Goal: Task Accomplishment & Management: Complete application form

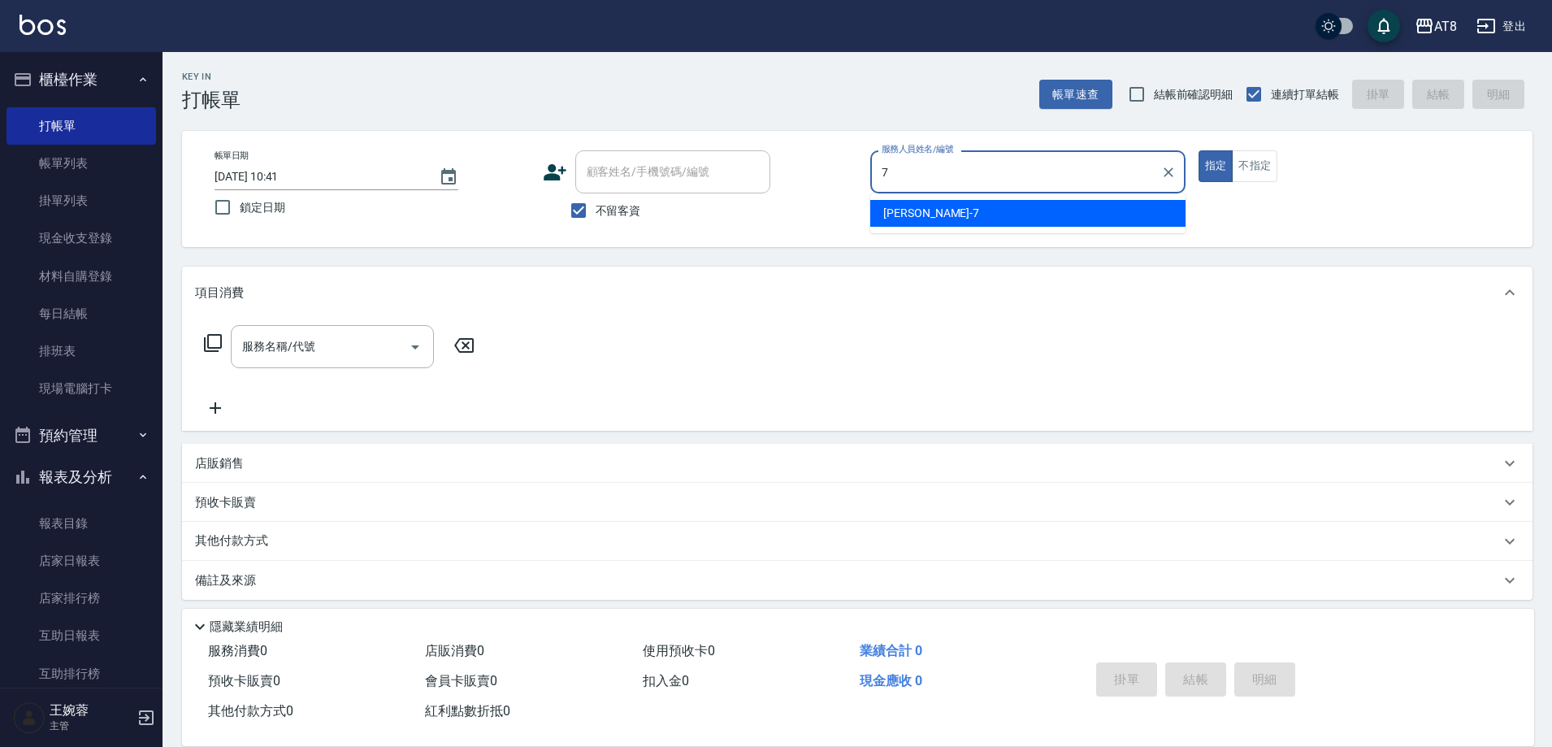
type input "[PERSON_NAME]-7"
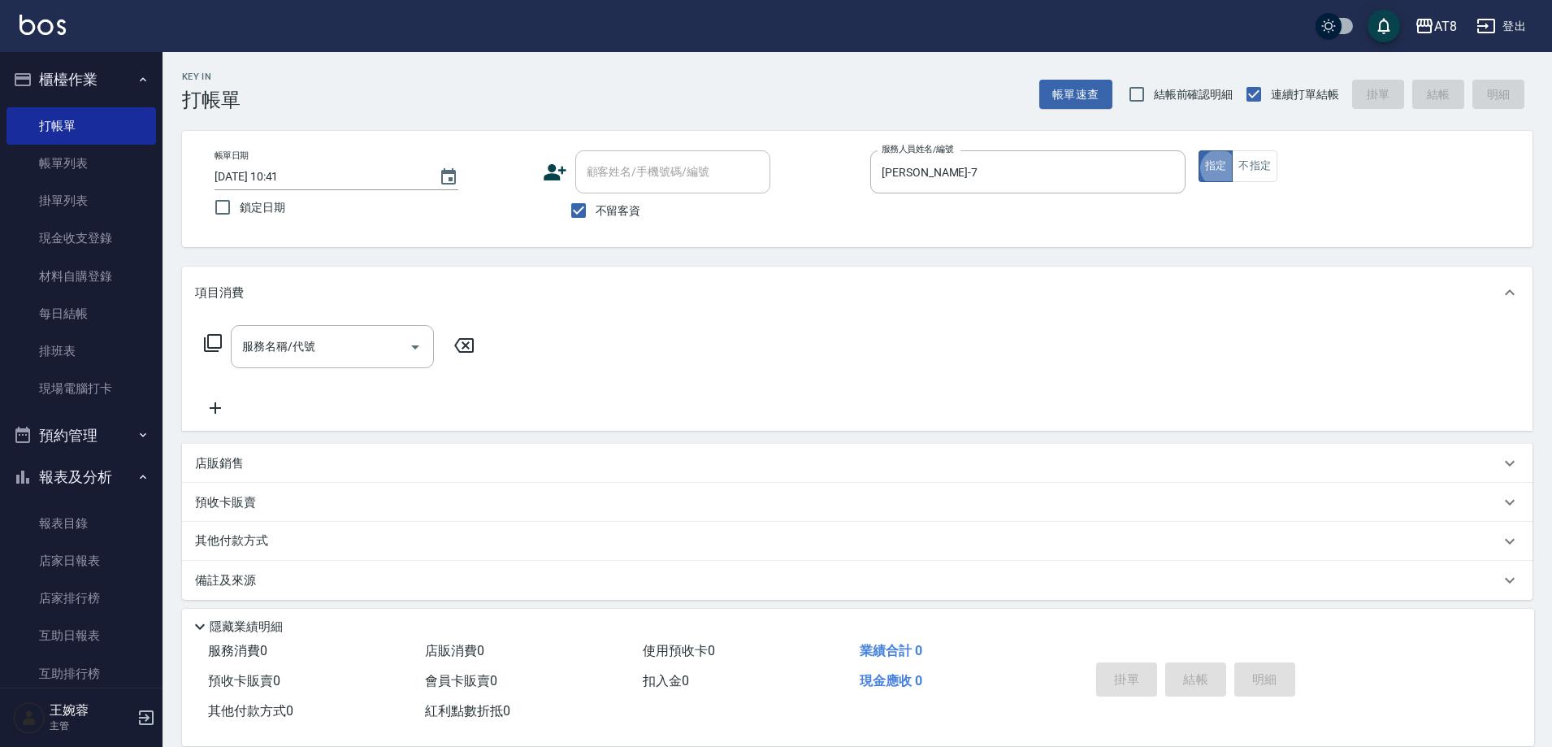
type button "true"
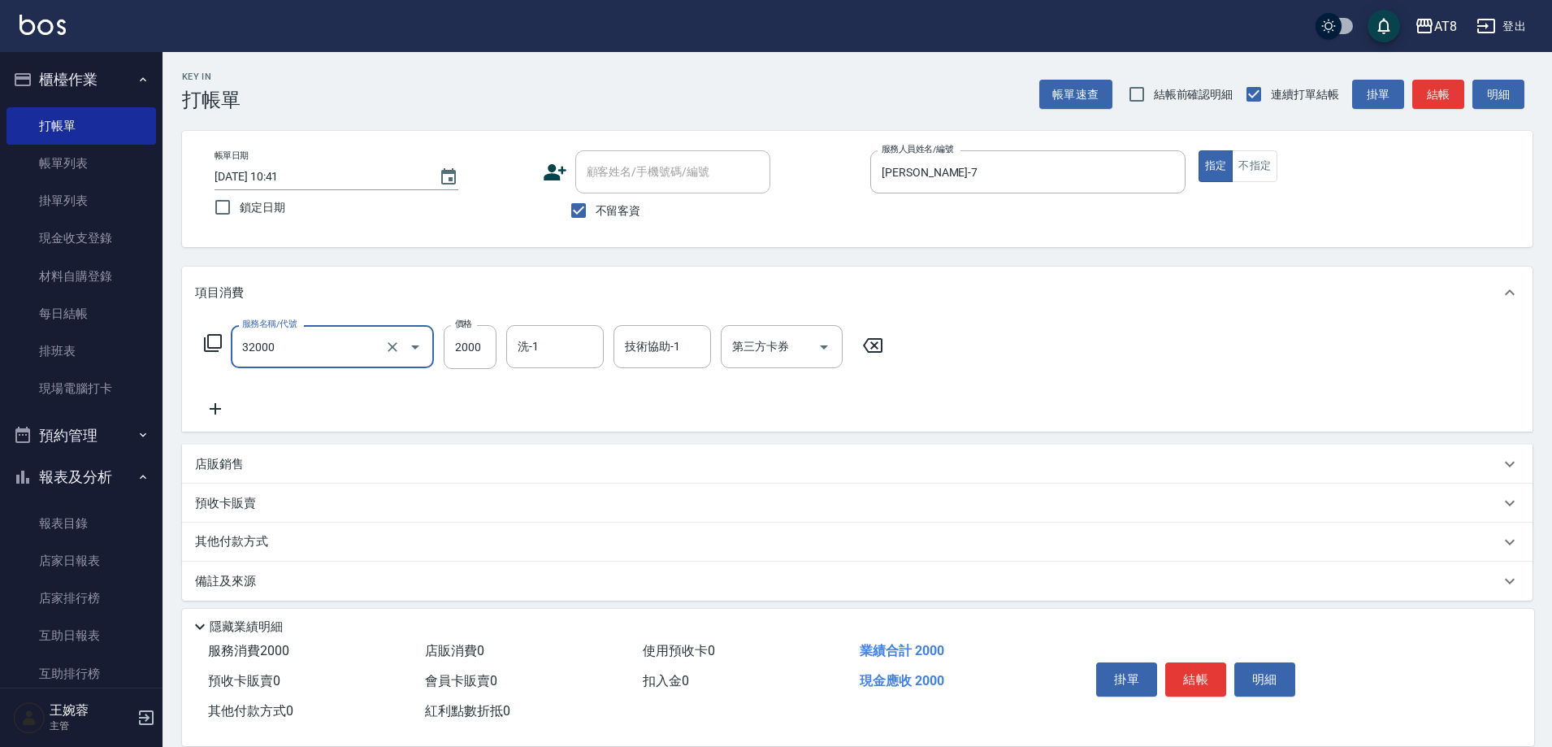
type input "燙髮(32000)"
click at [1191, 674] on button "結帳" at bounding box center [1196, 679] width 61 height 34
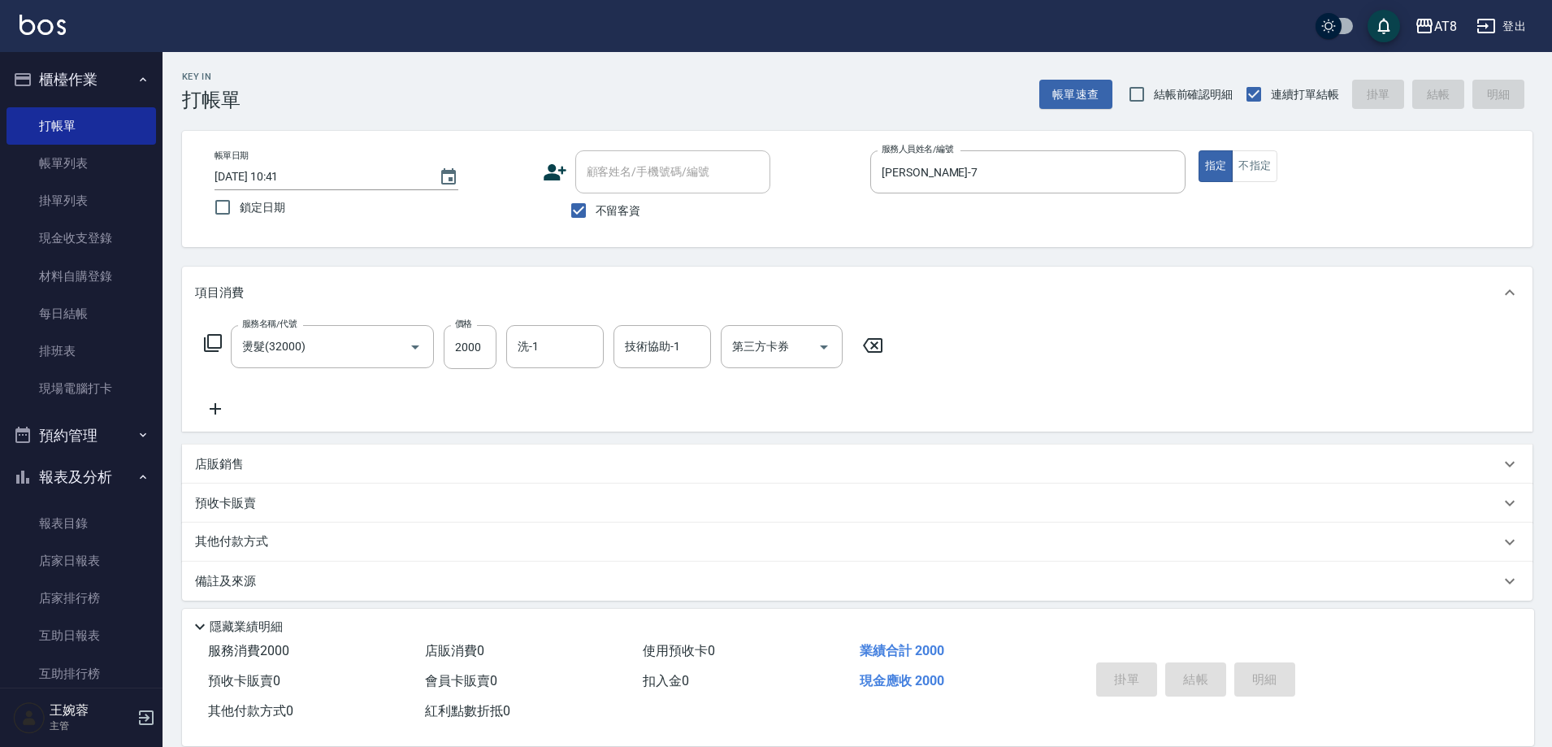
type input "[DATE] 12:48"
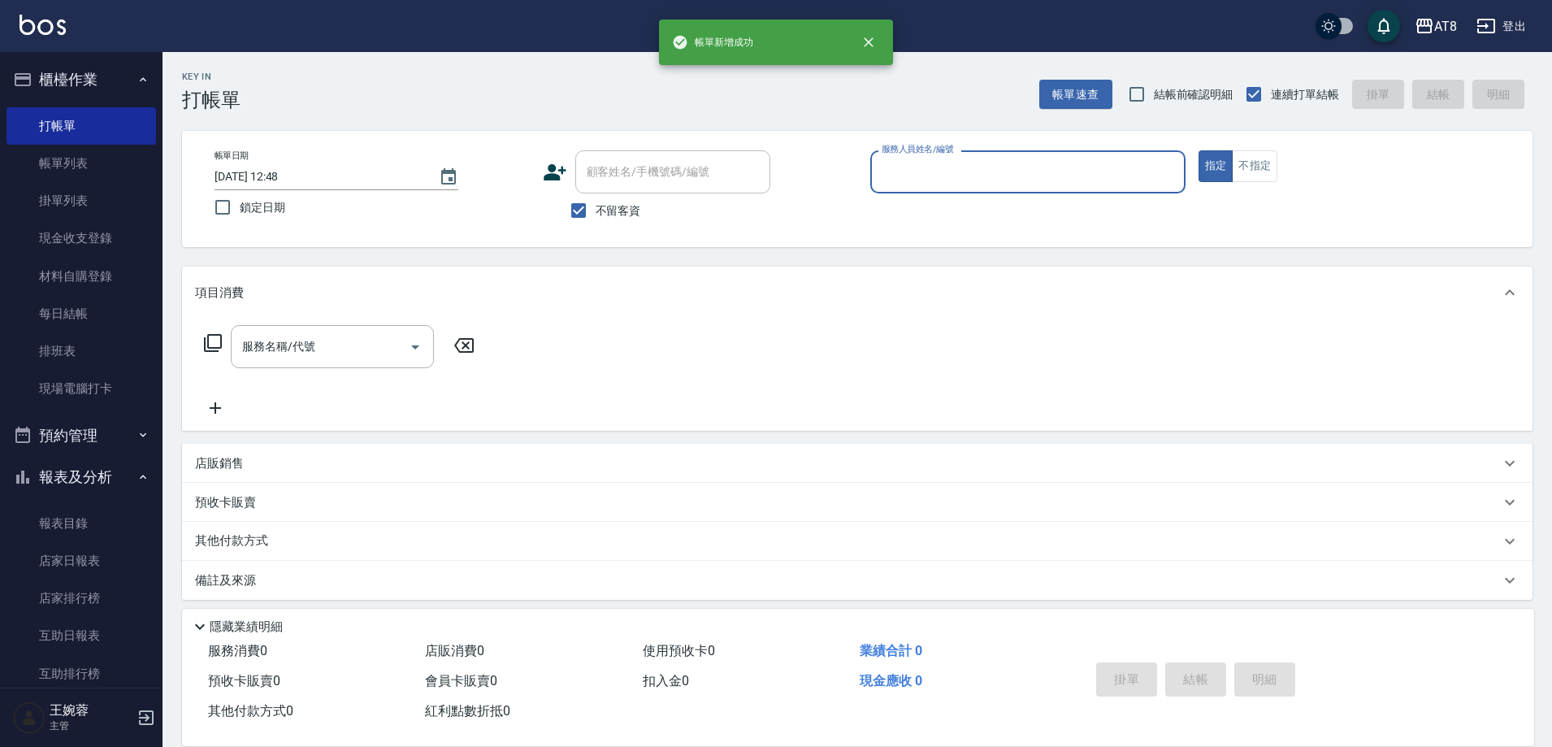
click at [1199, 150] on button "指定" at bounding box center [1216, 166] width 35 height 32
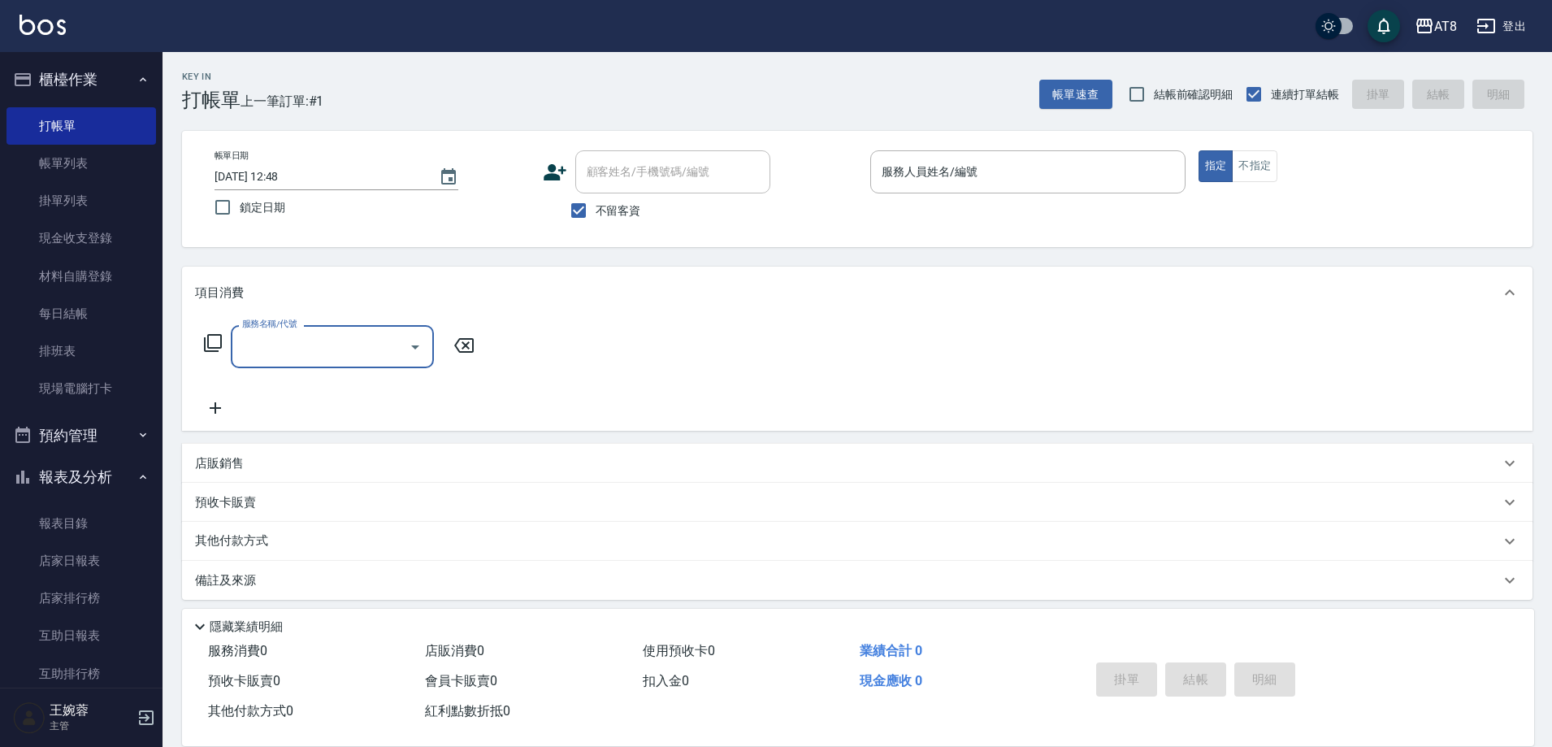
type input "3"
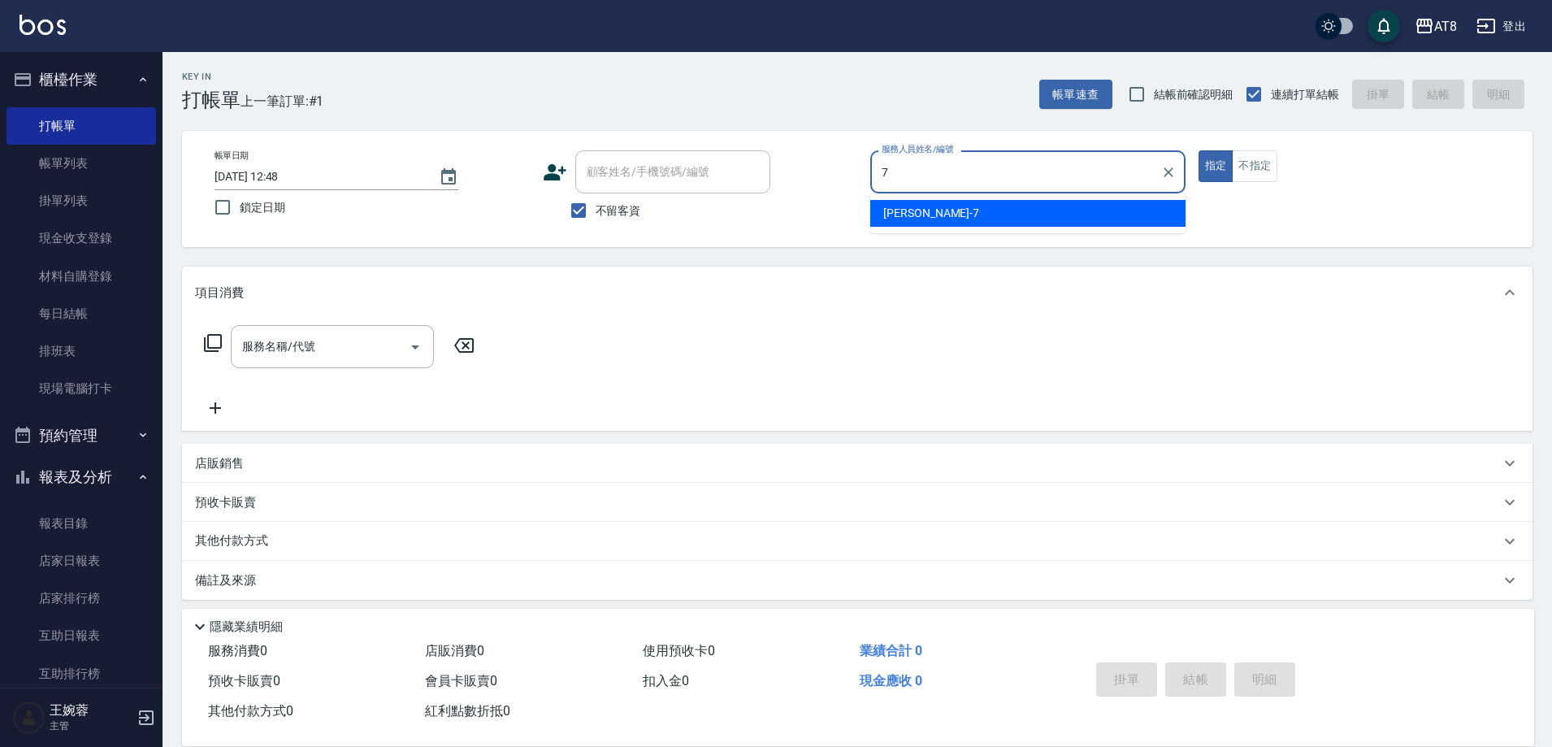
type input "[PERSON_NAME]-7"
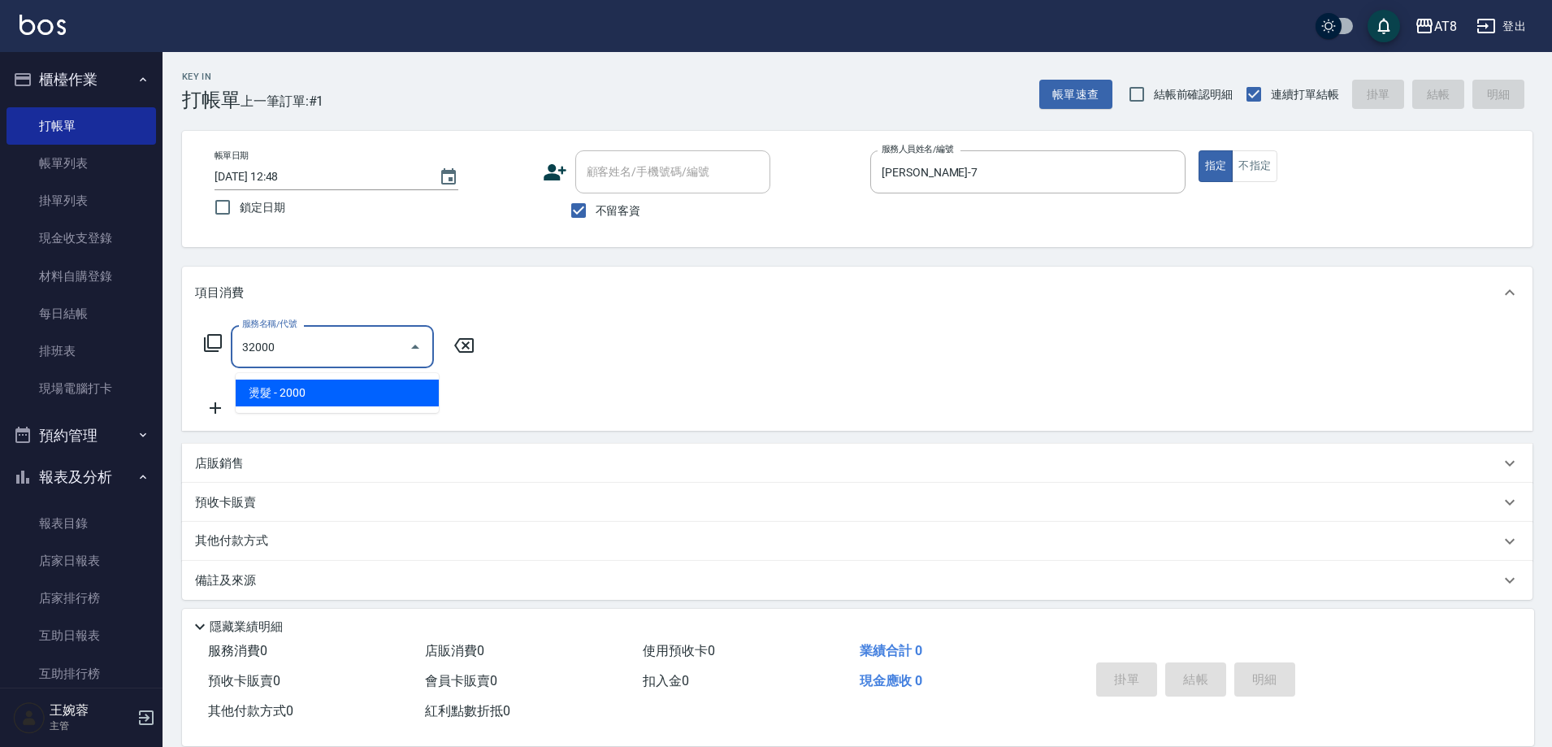
type input "燙髮(32000)"
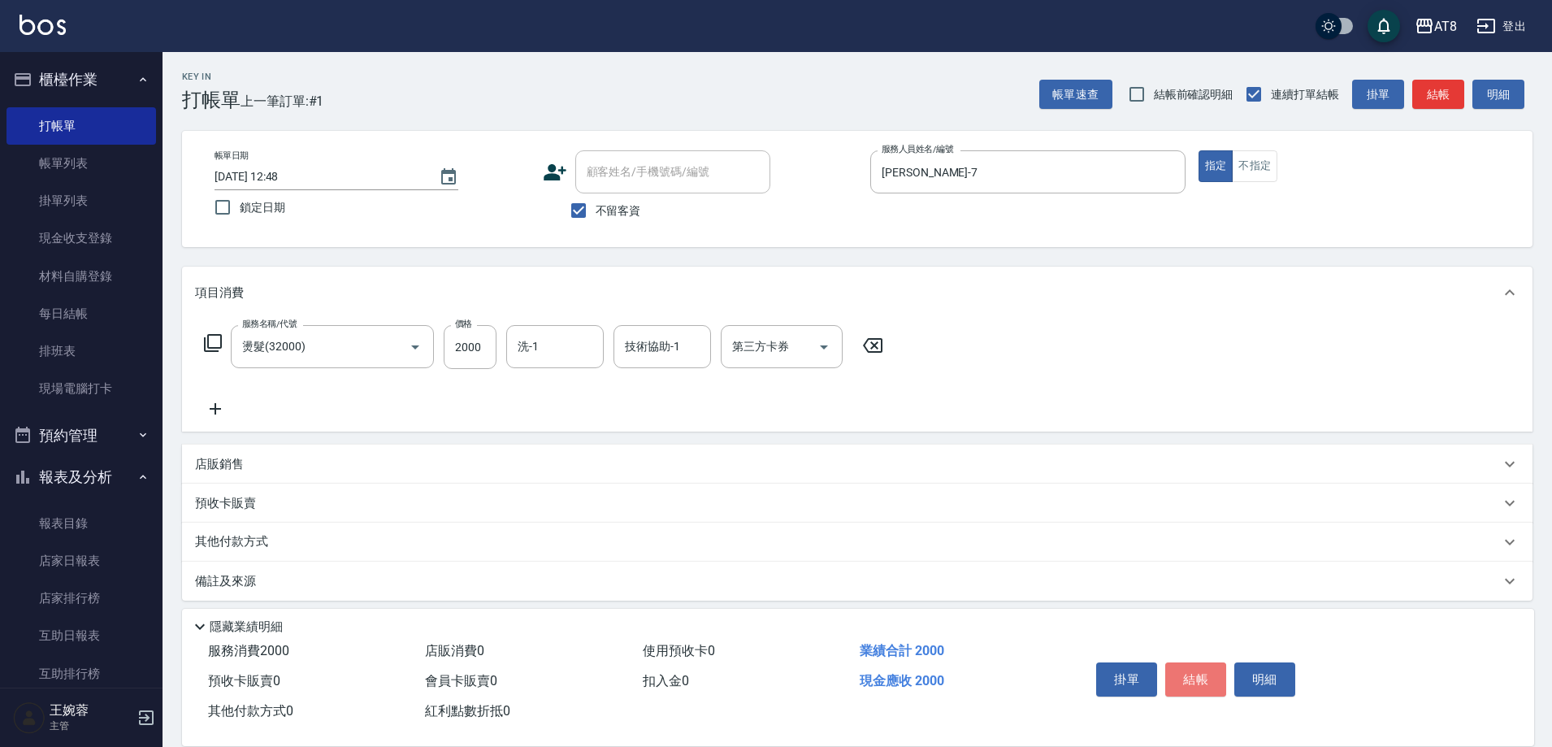
click at [1191, 674] on button "結帳" at bounding box center [1196, 679] width 61 height 34
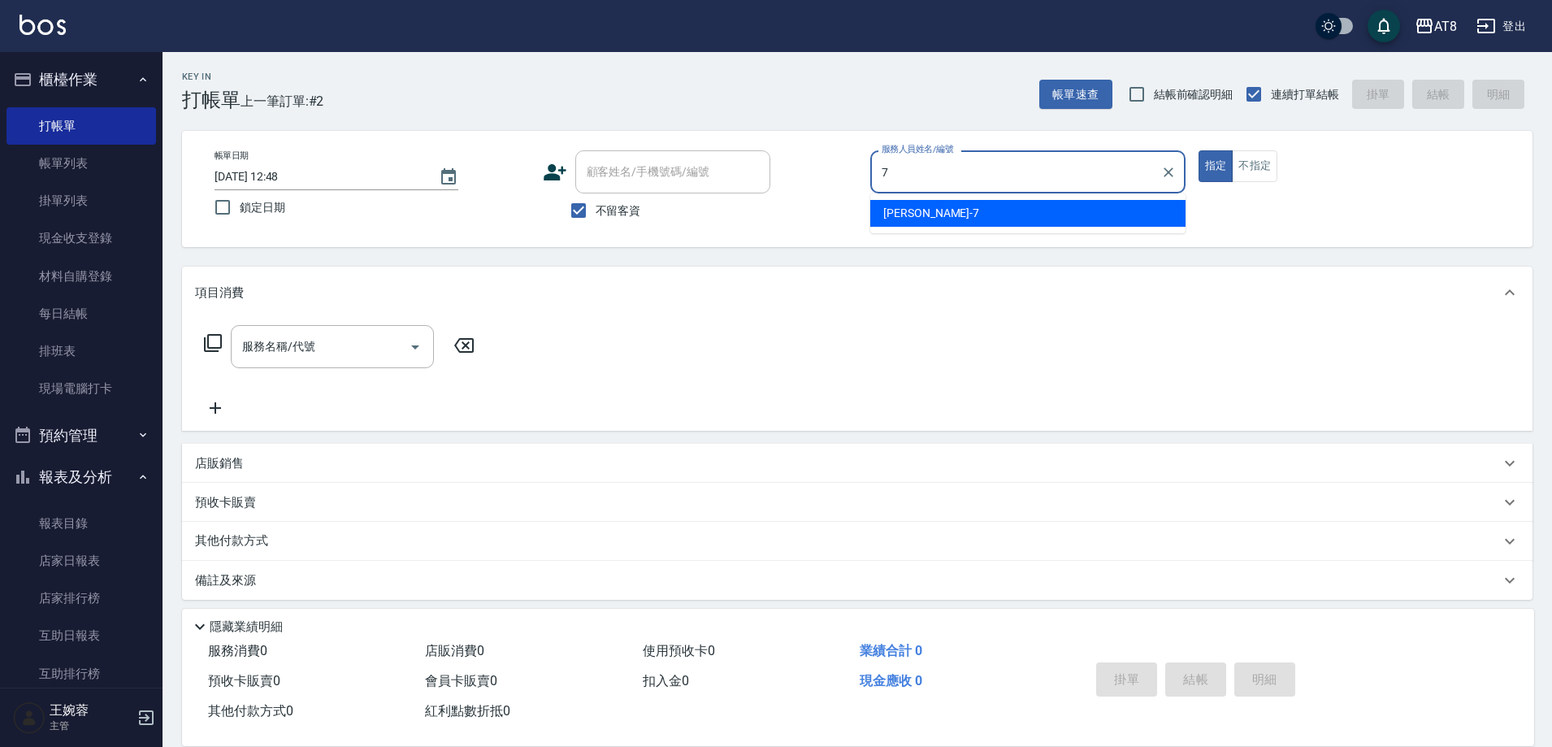
type input "[PERSON_NAME]-7"
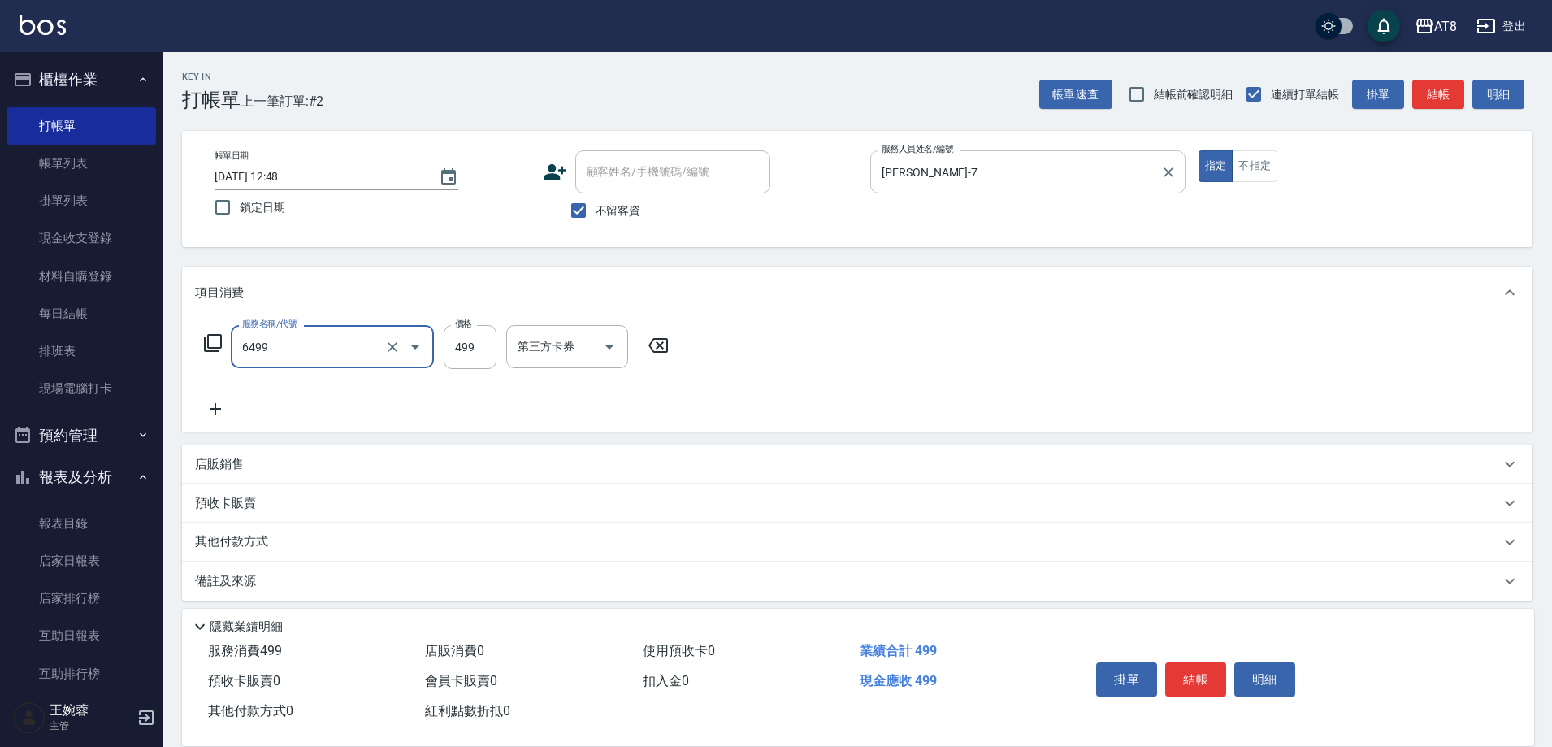
type input "SPA499(6499)"
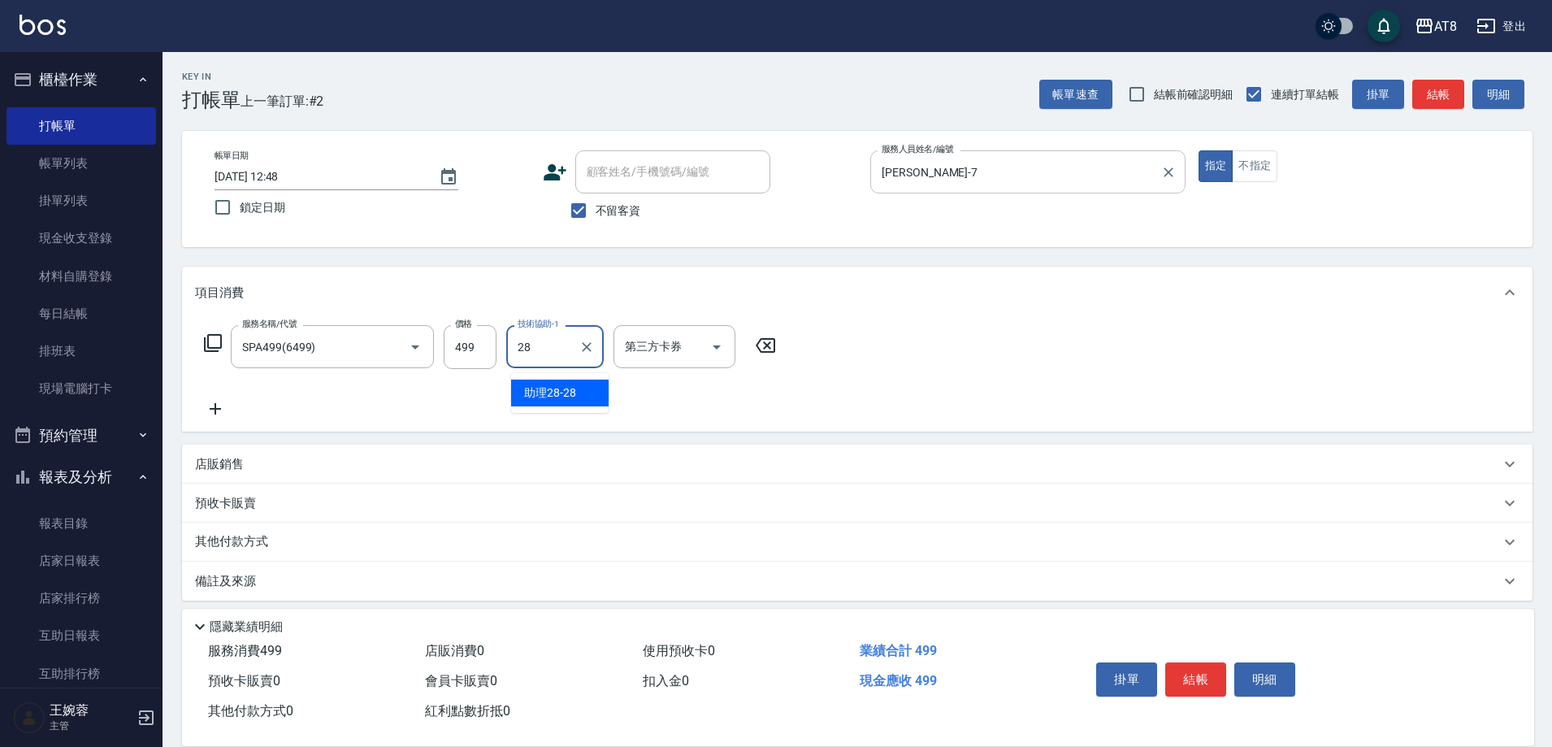
type input "助理28-28"
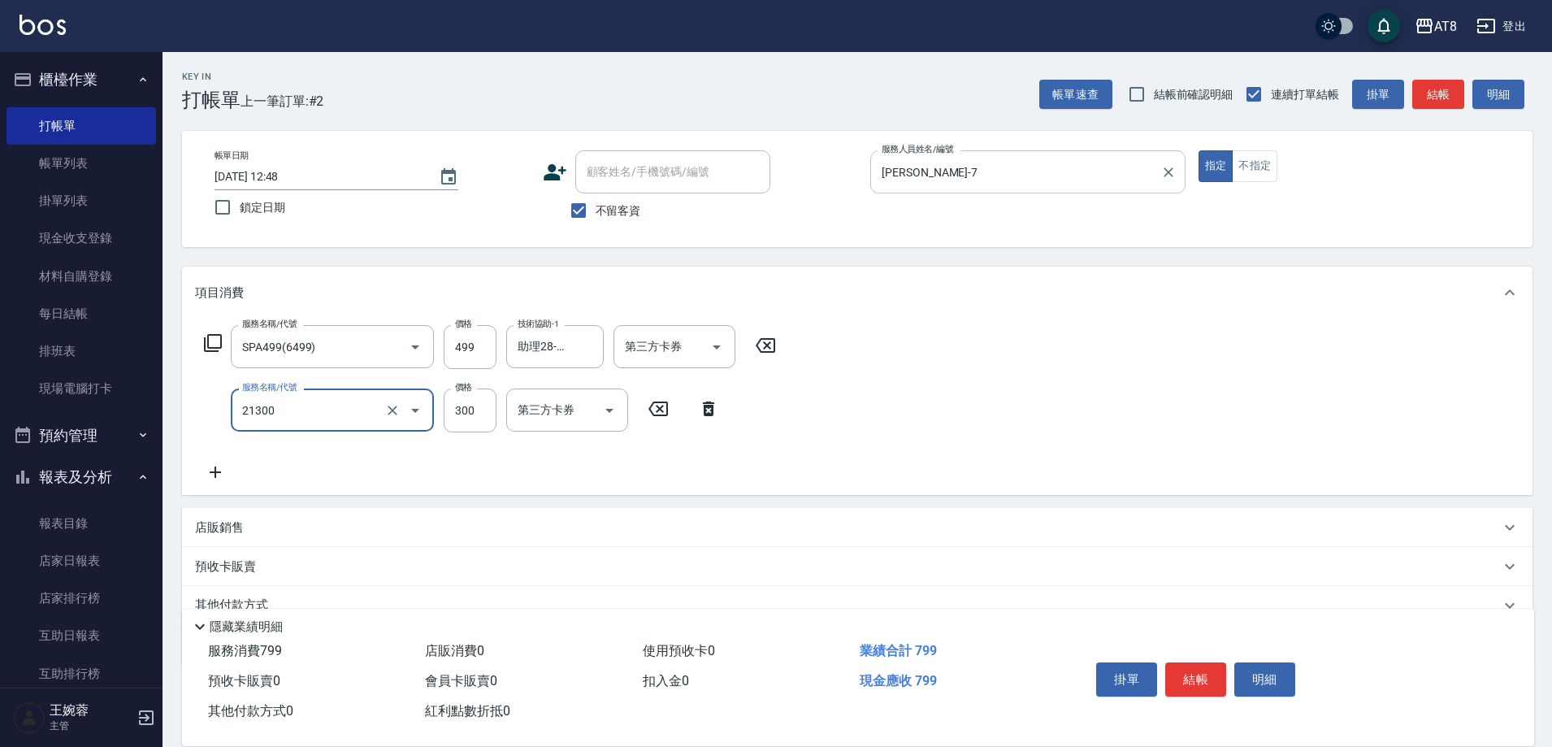
type input "剪髮(21300)"
click at [1215, 662] on button "結帳" at bounding box center [1196, 679] width 61 height 34
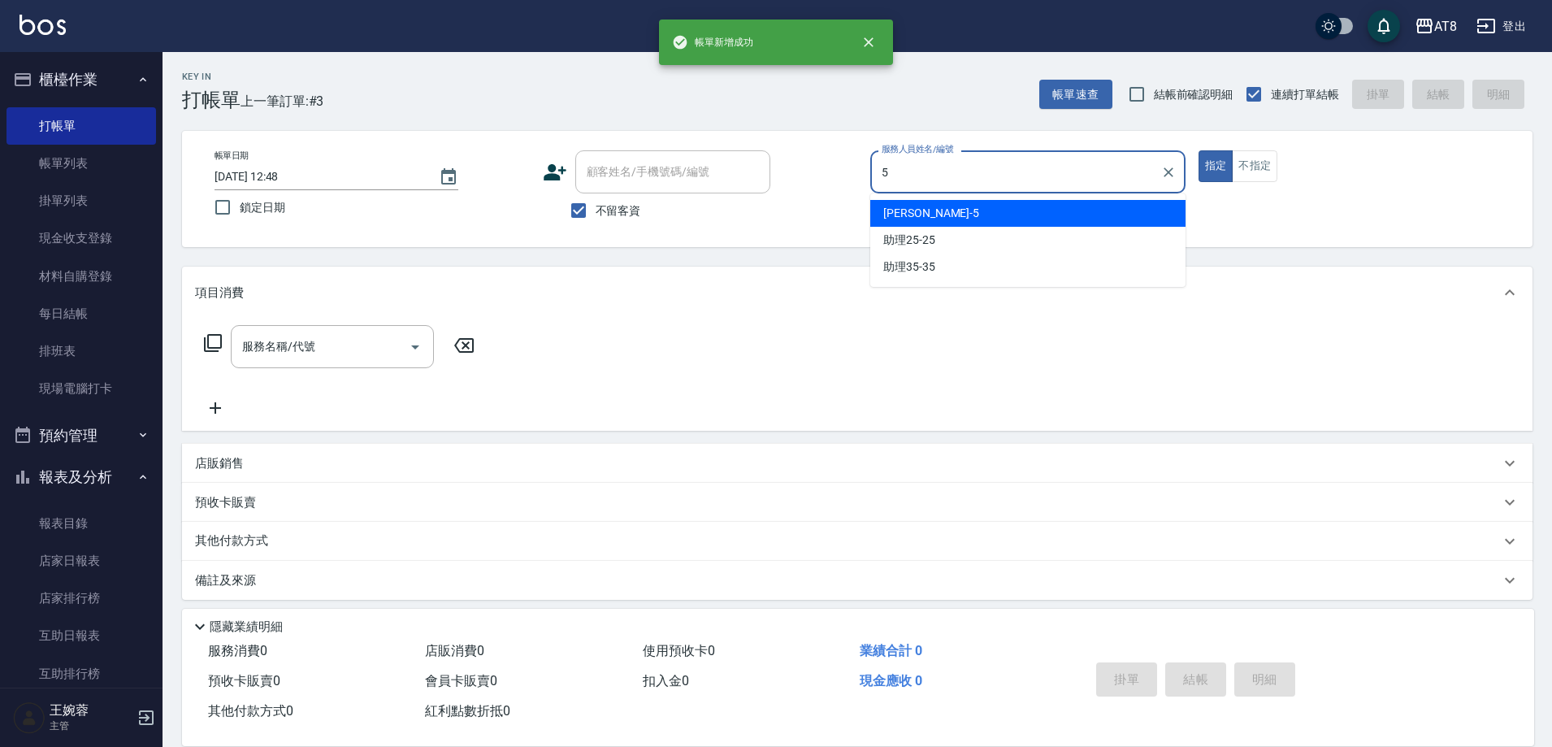
type input "HANK-5"
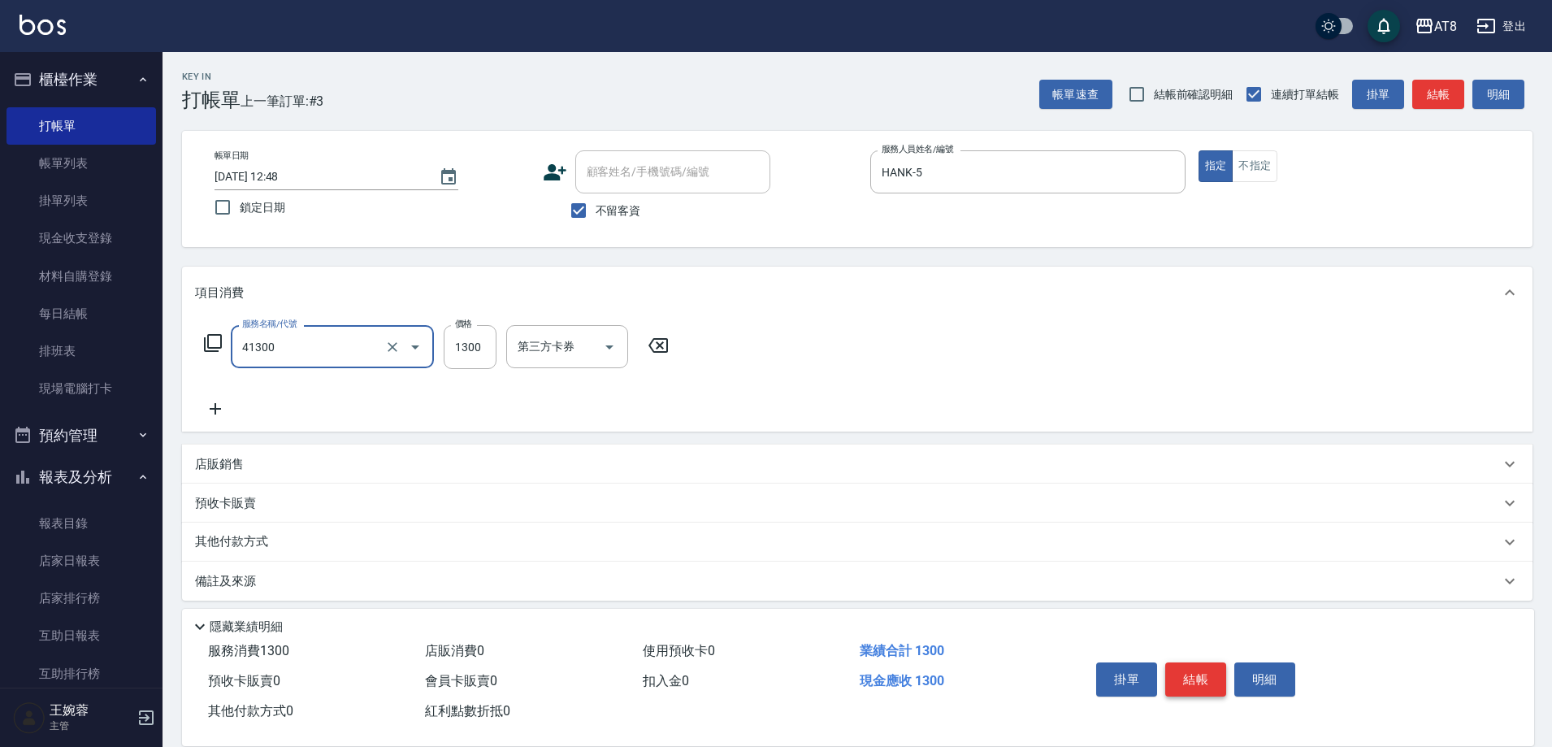
type input "染髮(41300)"
click at [1215, 662] on button "結帳" at bounding box center [1196, 679] width 61 height 34
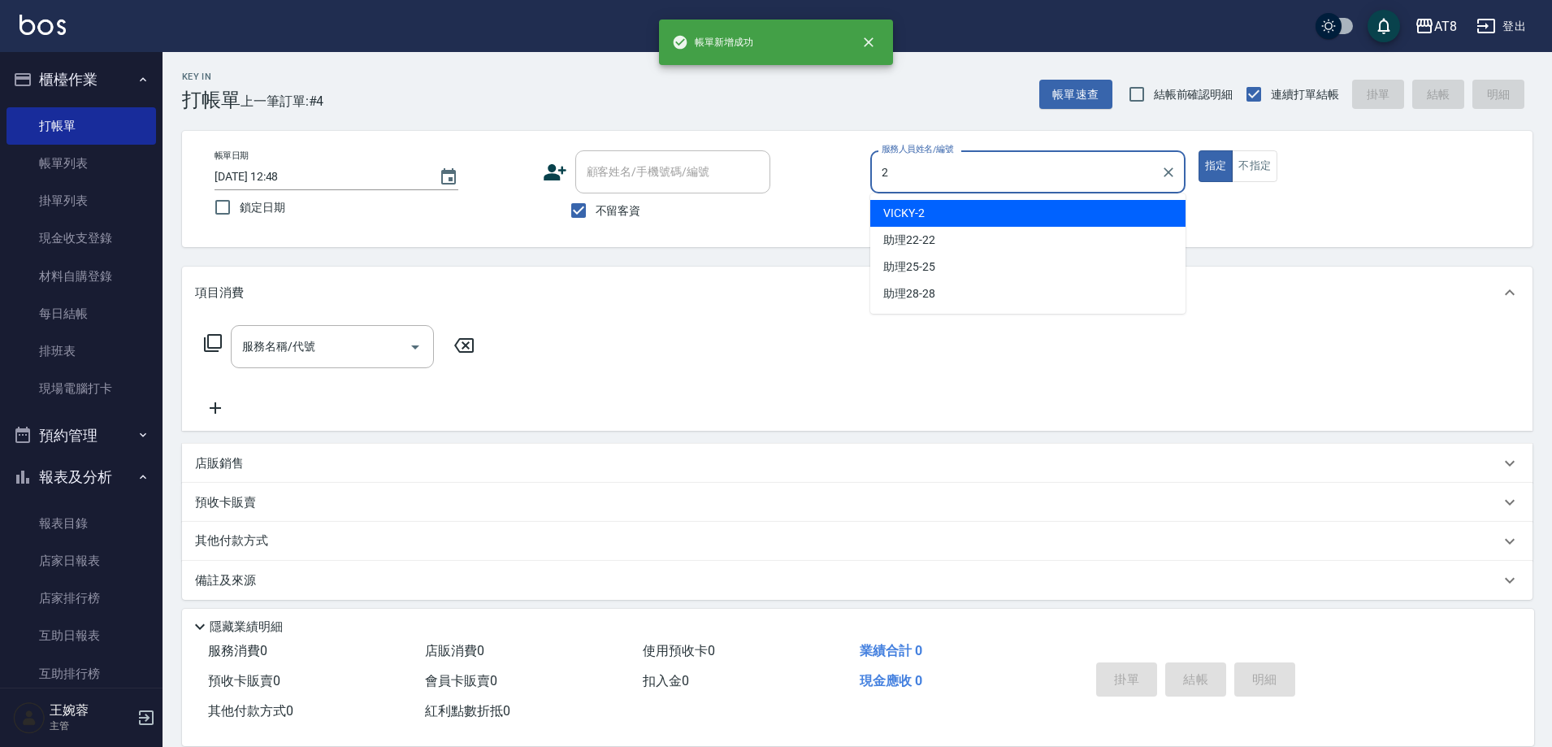
type input "VICKY-2"
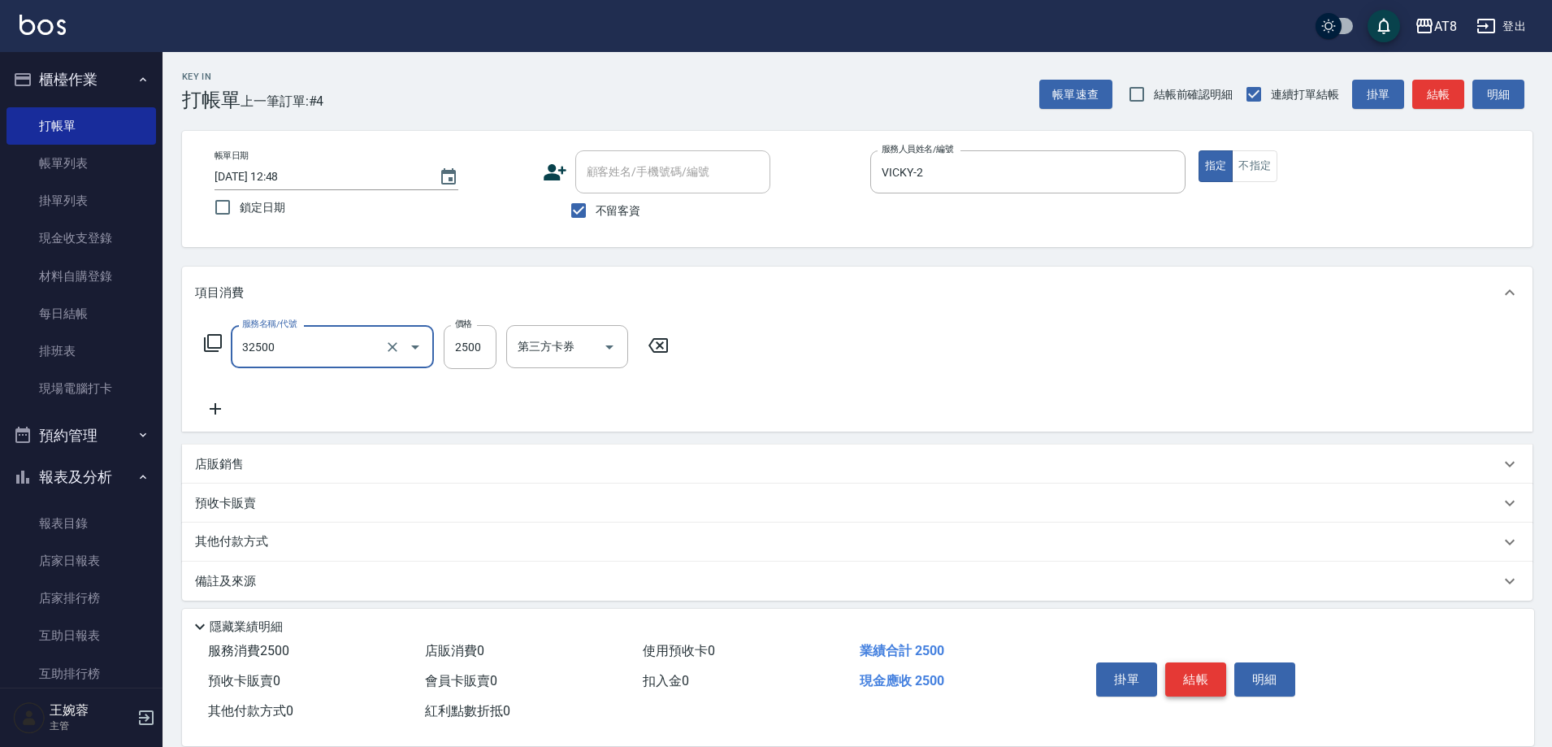
type input "燙髮(32500)"
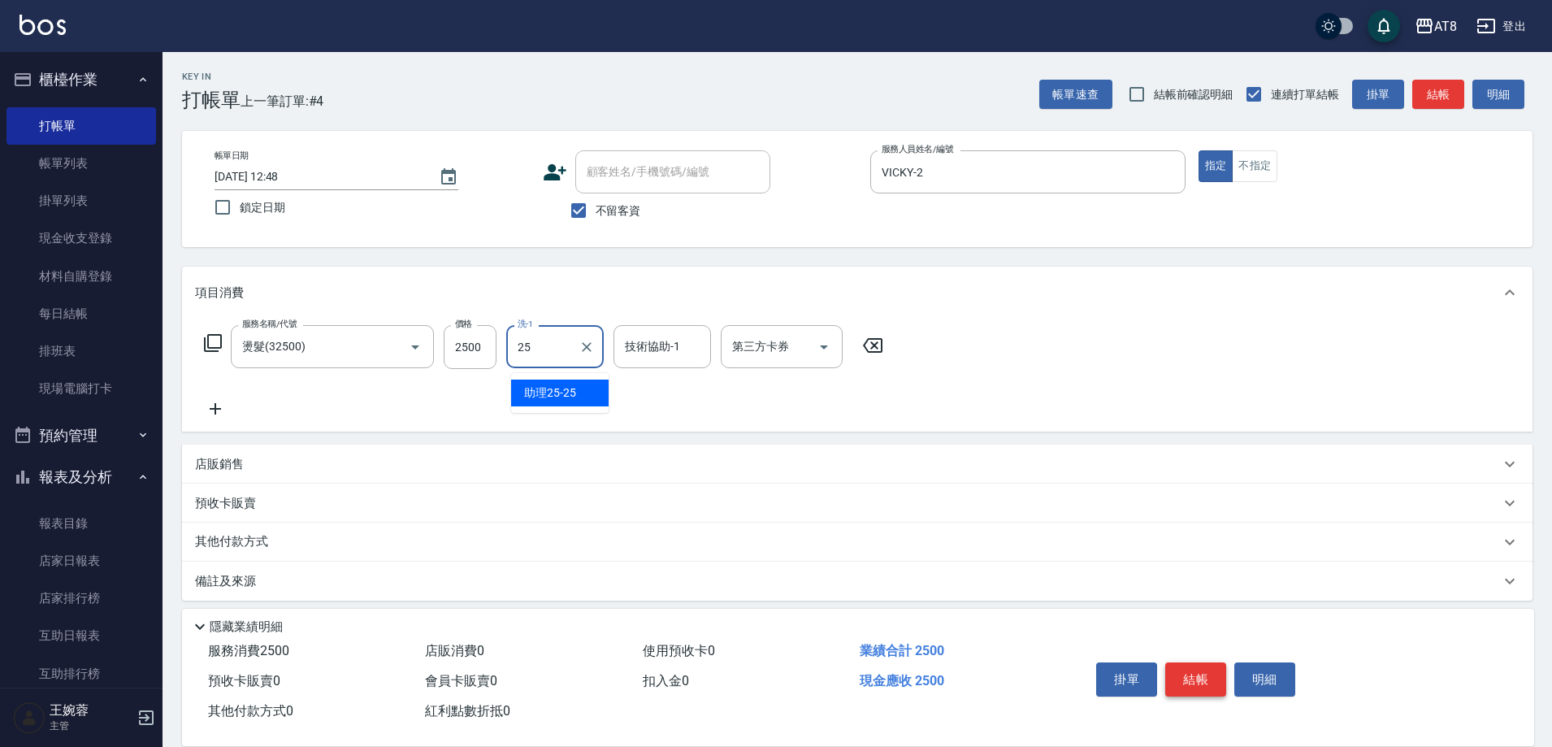
type input "助理25-25"
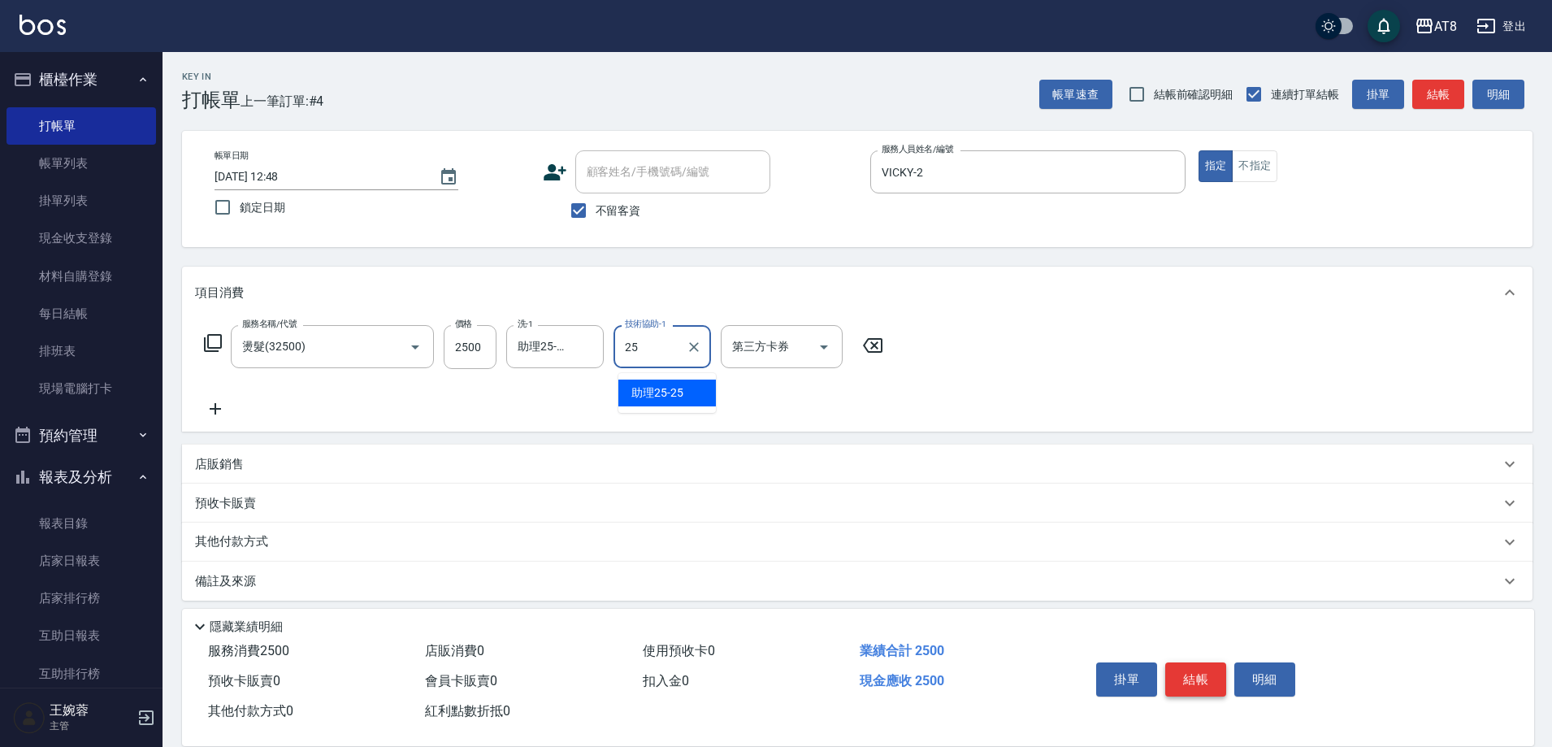
type input "助理25-25"
click at [1215, 662] on button "結帳" at bounding box center [1196, 679] width 61 height 34
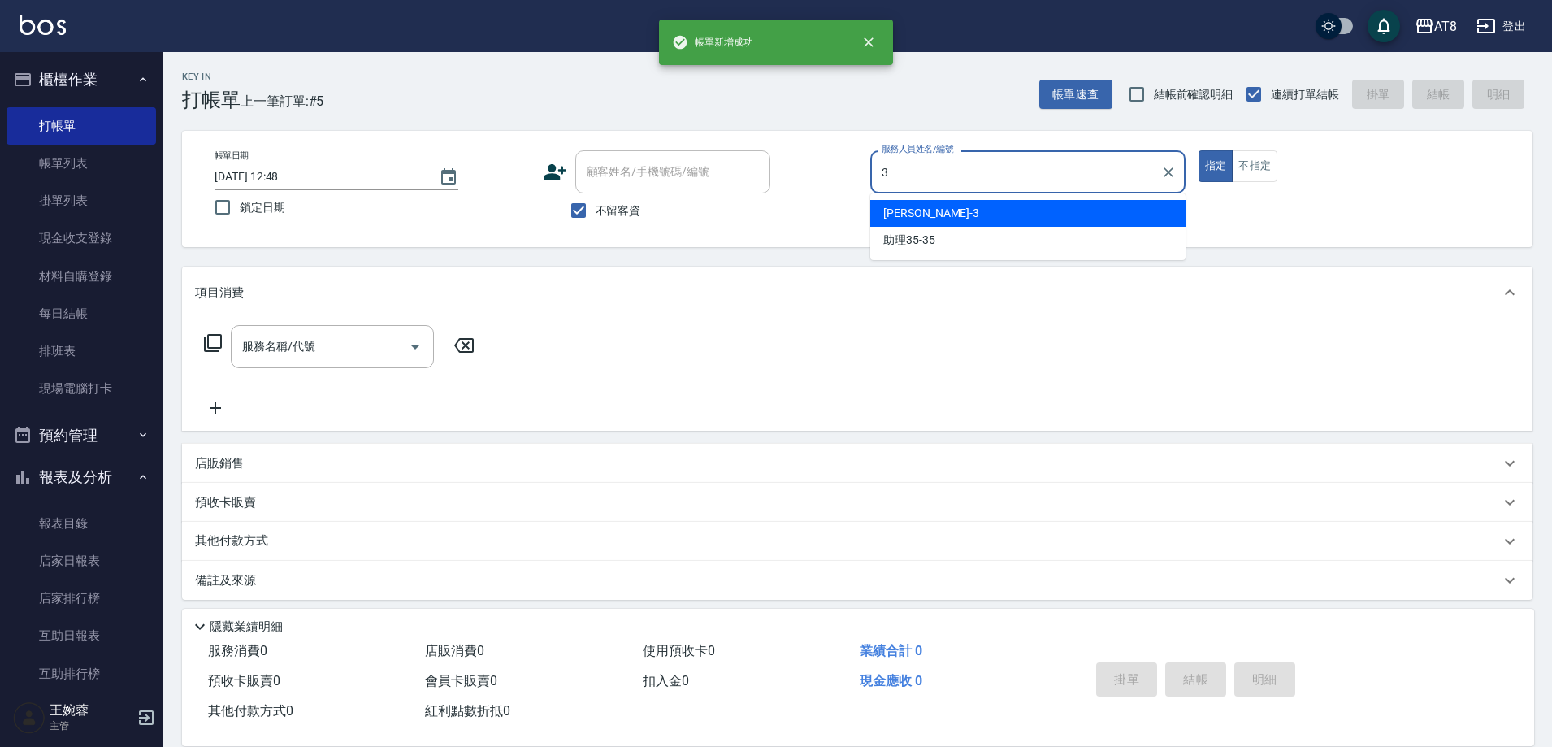
type input "[PERSON_NAME]-3"
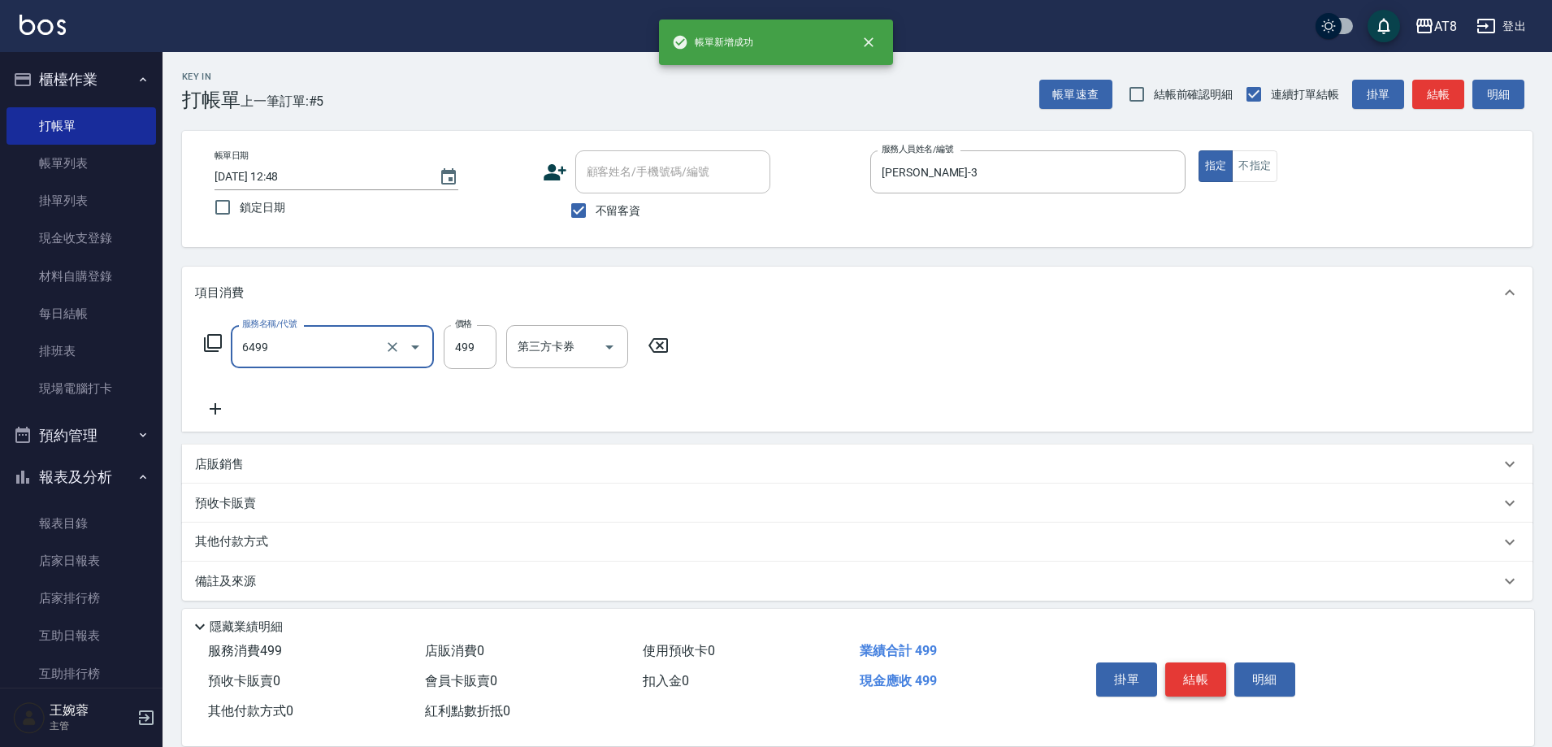
type input "SPA499(6499)"
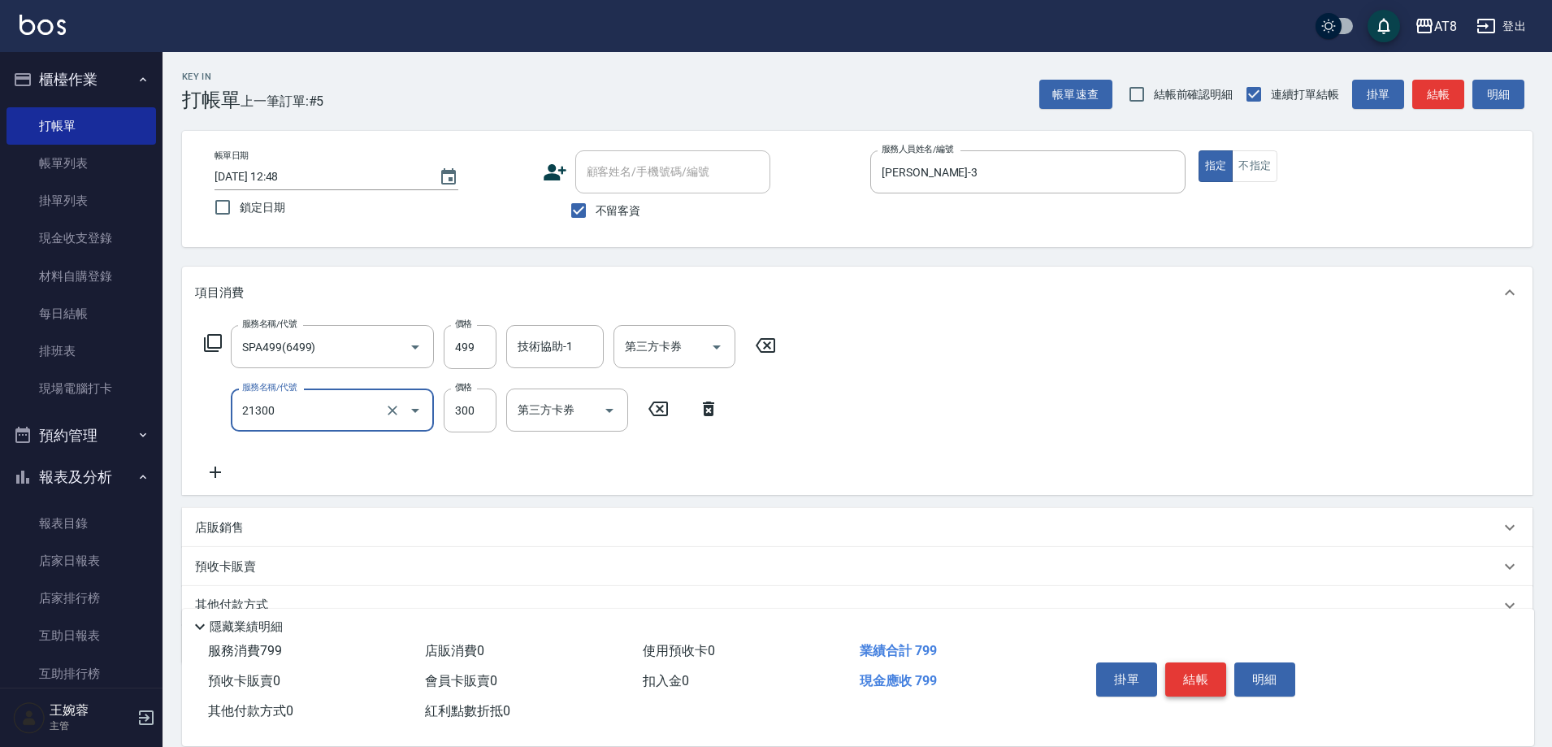
type input "剪髮(21300)"
type input "350"
click at [1215, 662] on button "結帳" at bounding box center [1196, 679] width 61 height 34
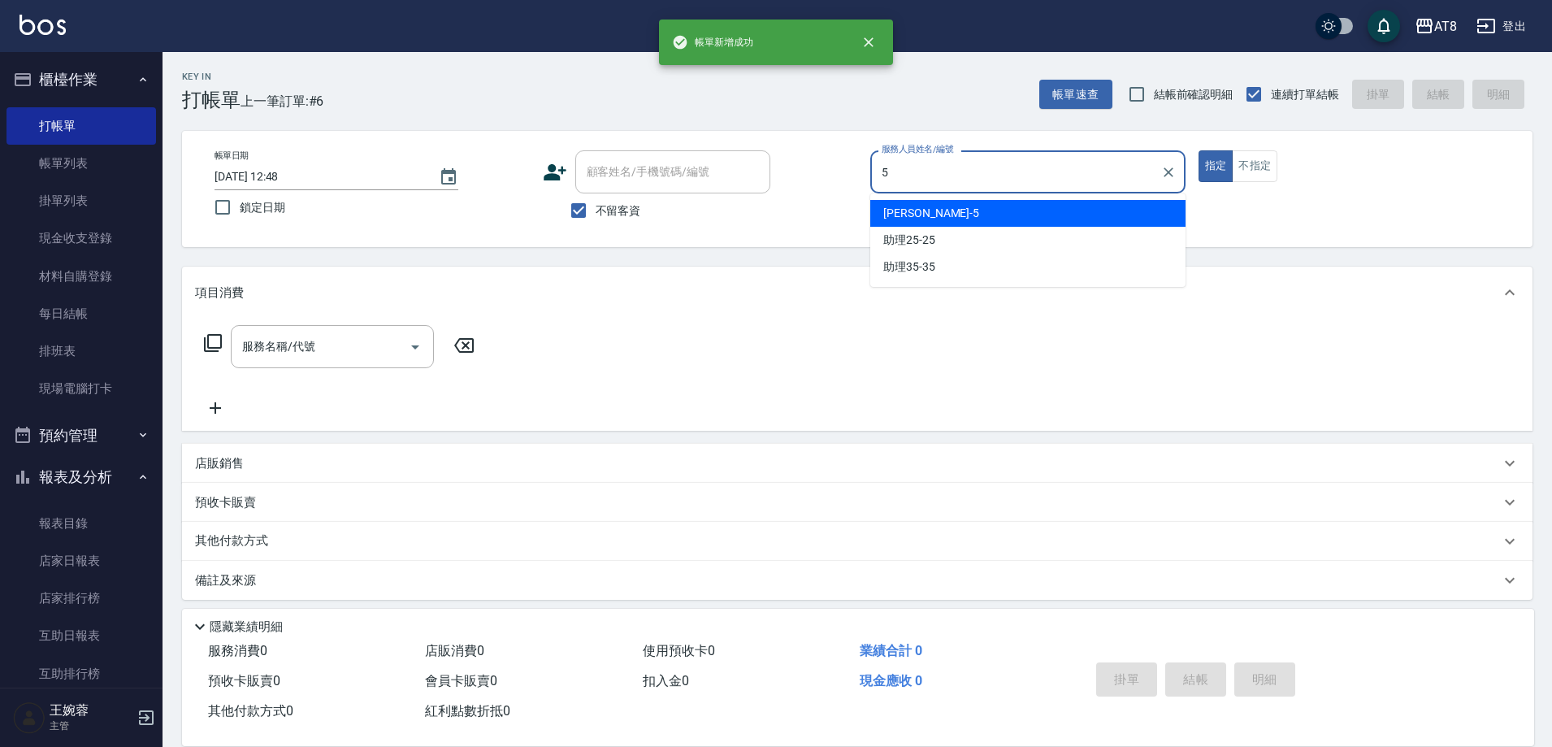
type input "HANK-5"
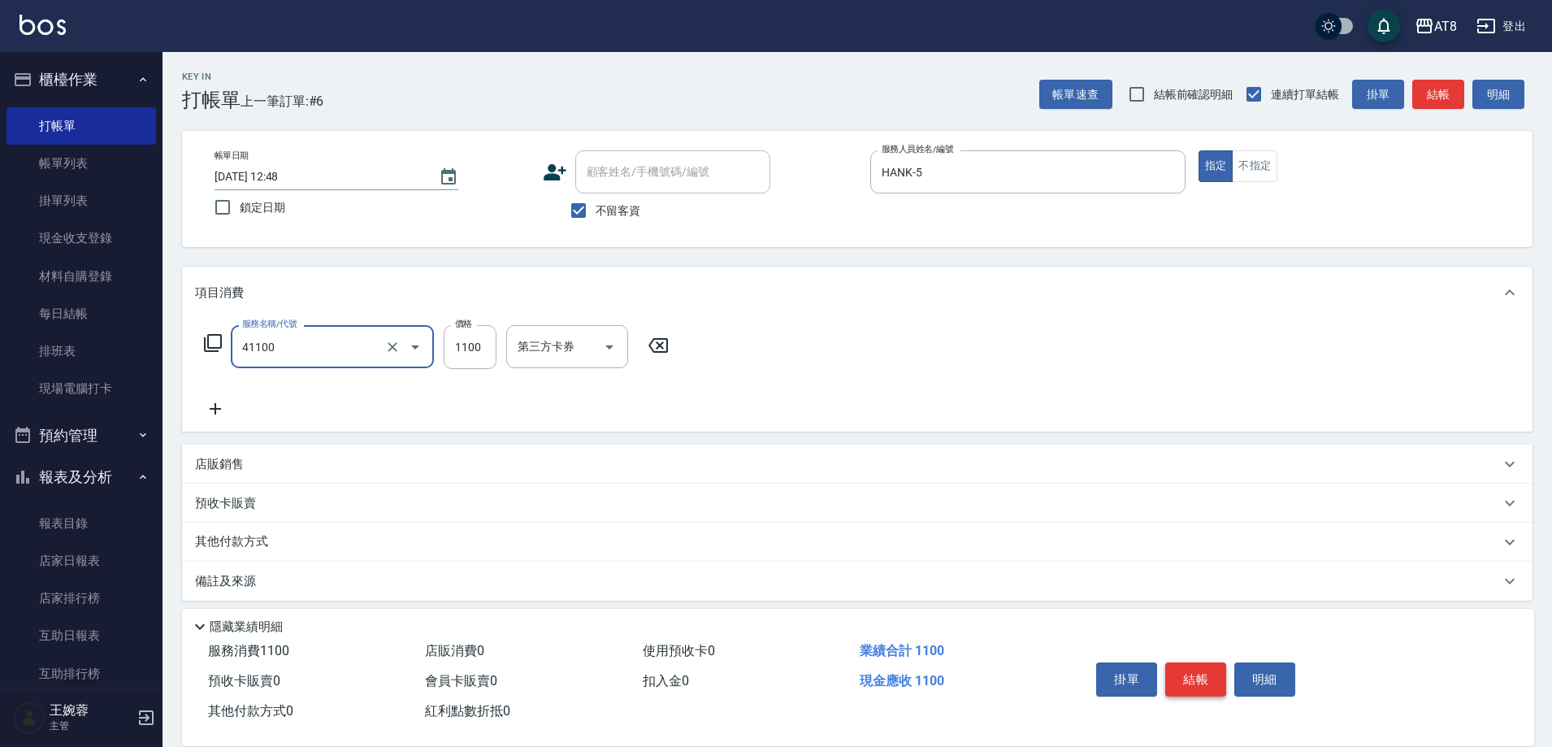
type input "染髮(41100)"
type input "1200"
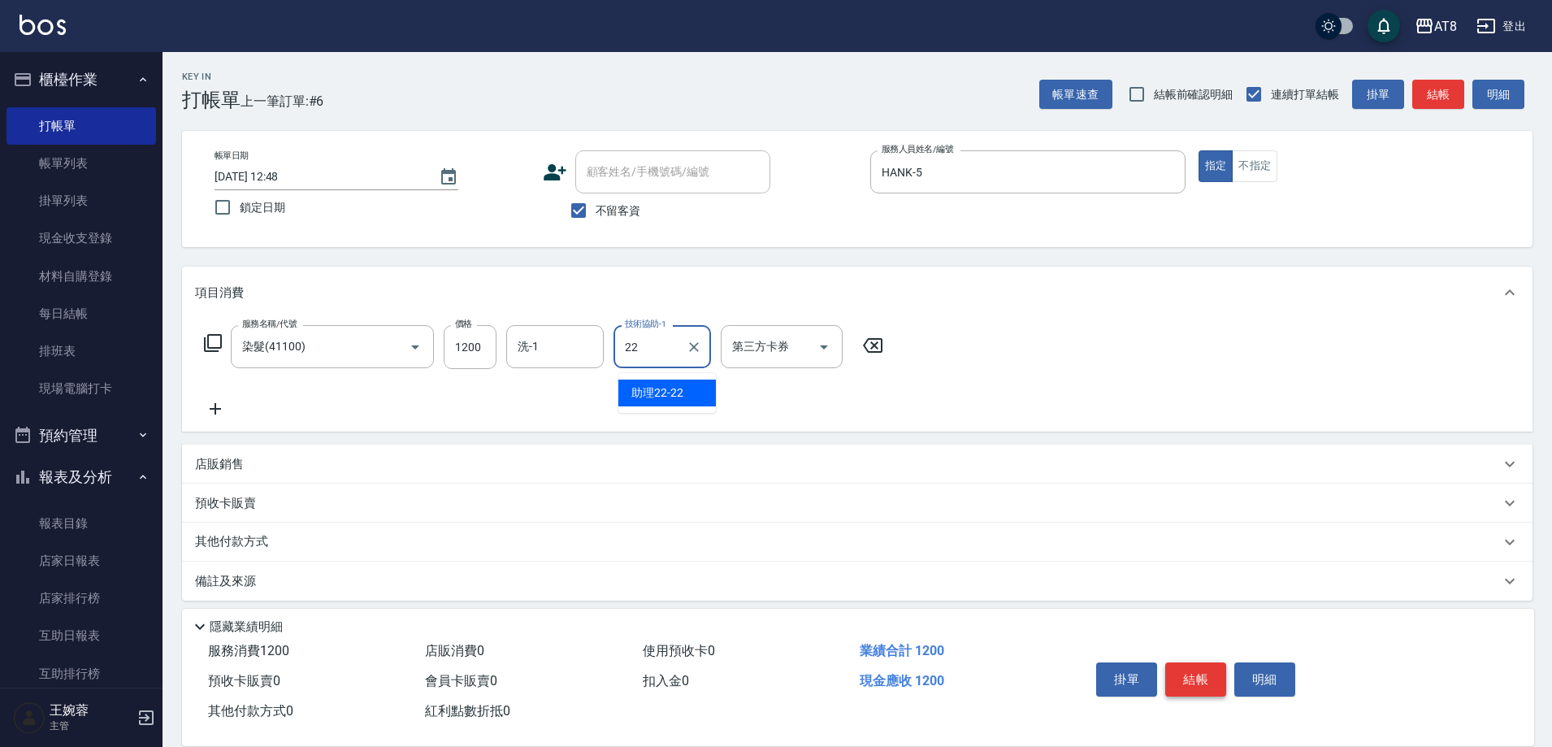
type input "助理22-22"
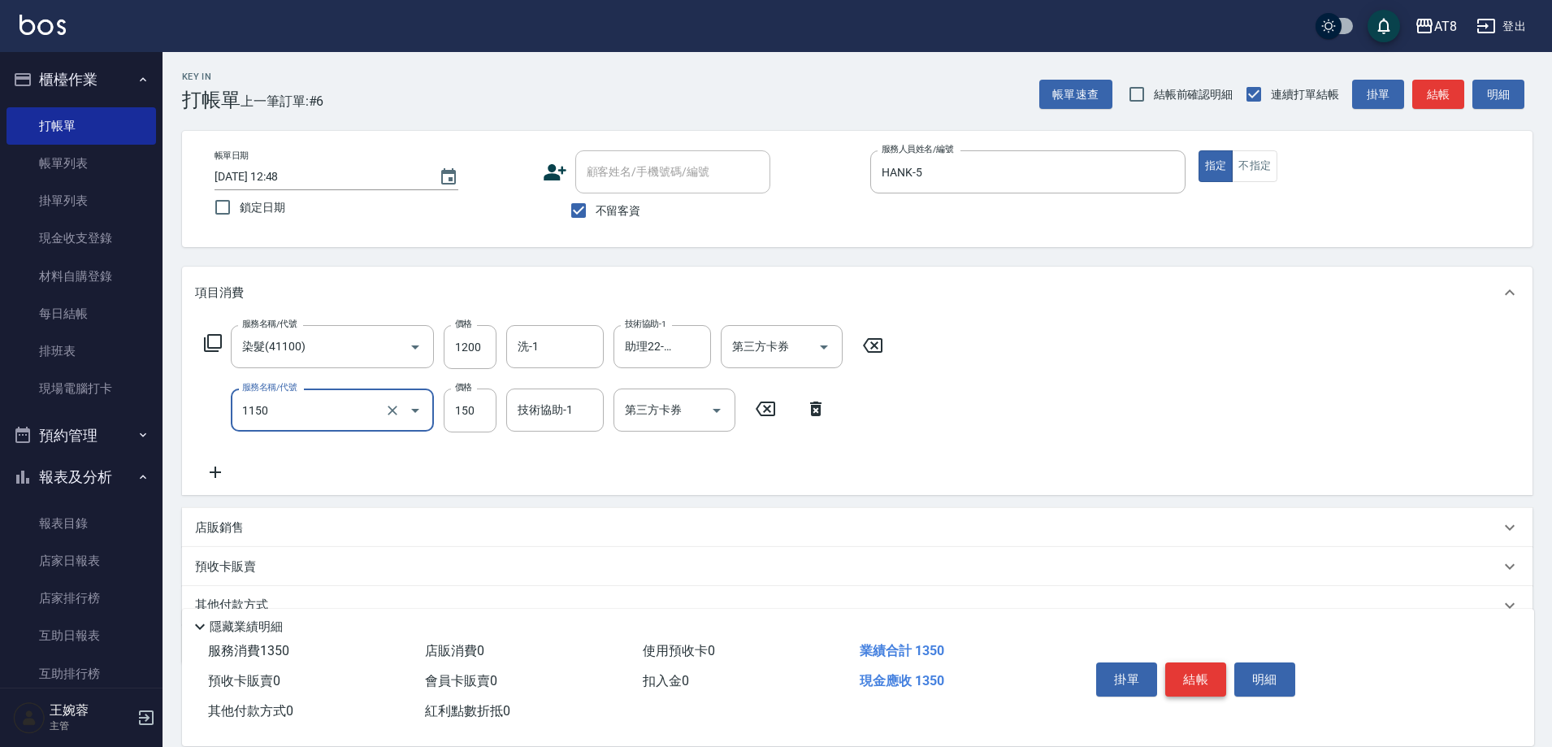
type input "洗髮(1150)"
type input "200"
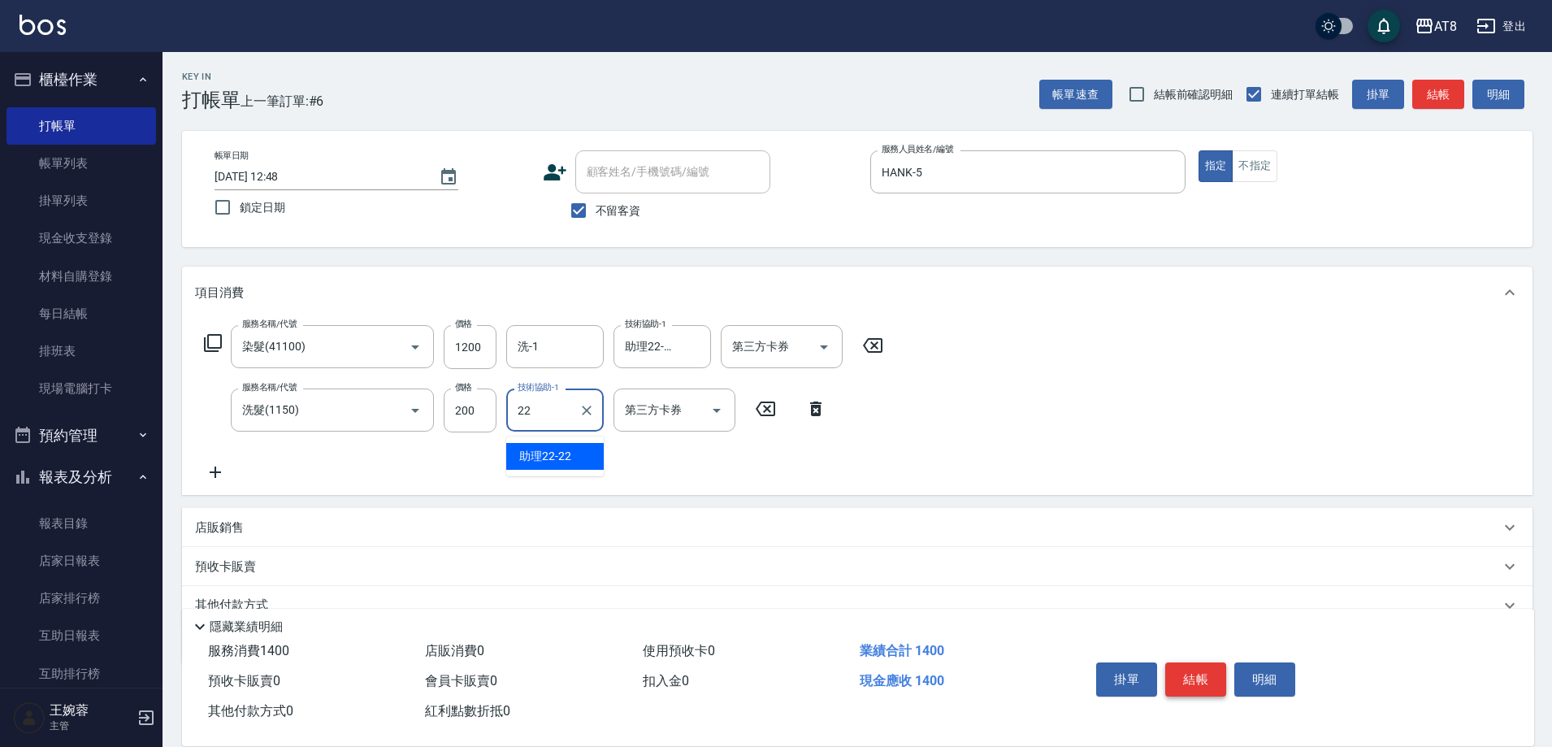
type input "助理22-22"
click at [1215, 662] on button "結帳" at bounding box center [1196, 679] width 61 height 34
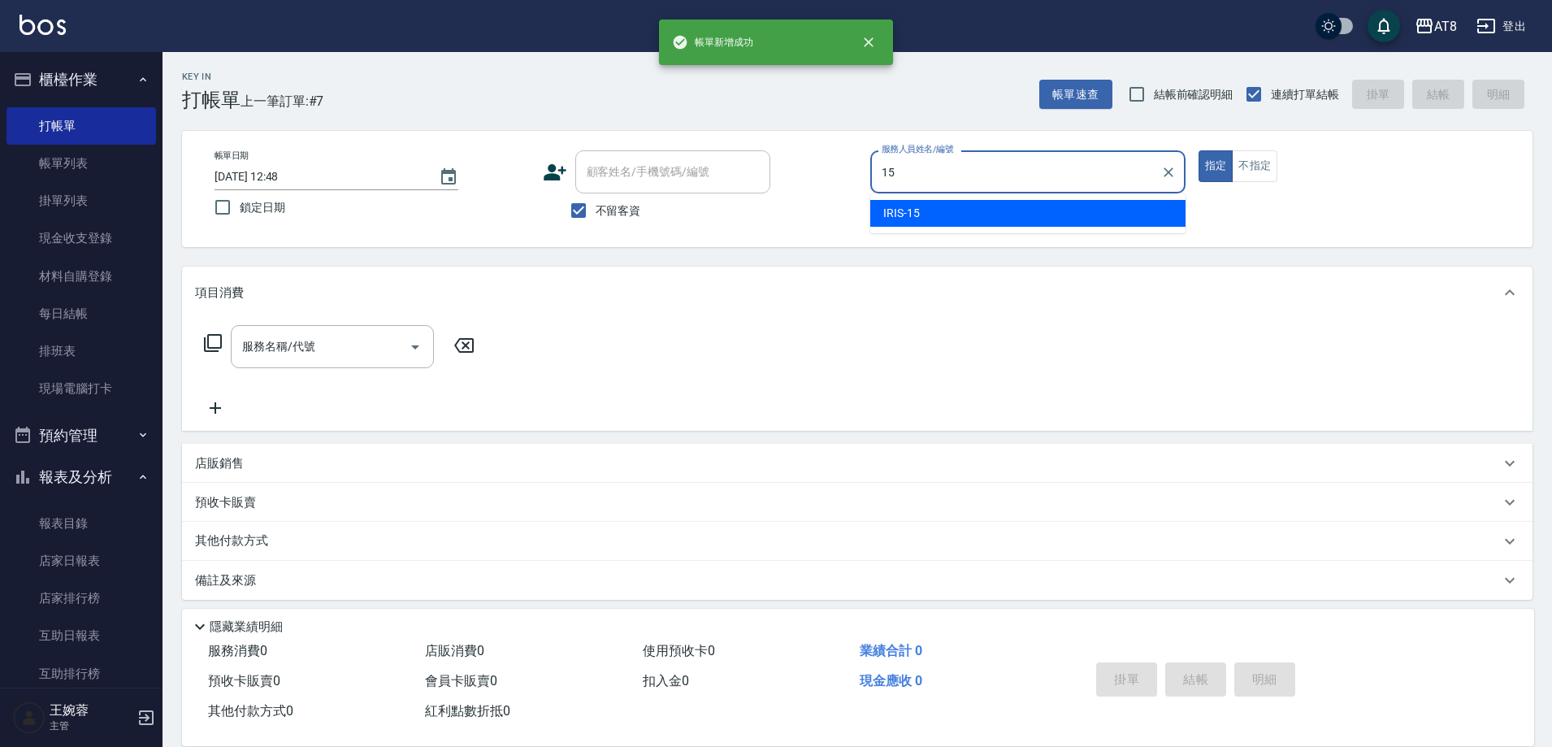
type input "IRIS-15"
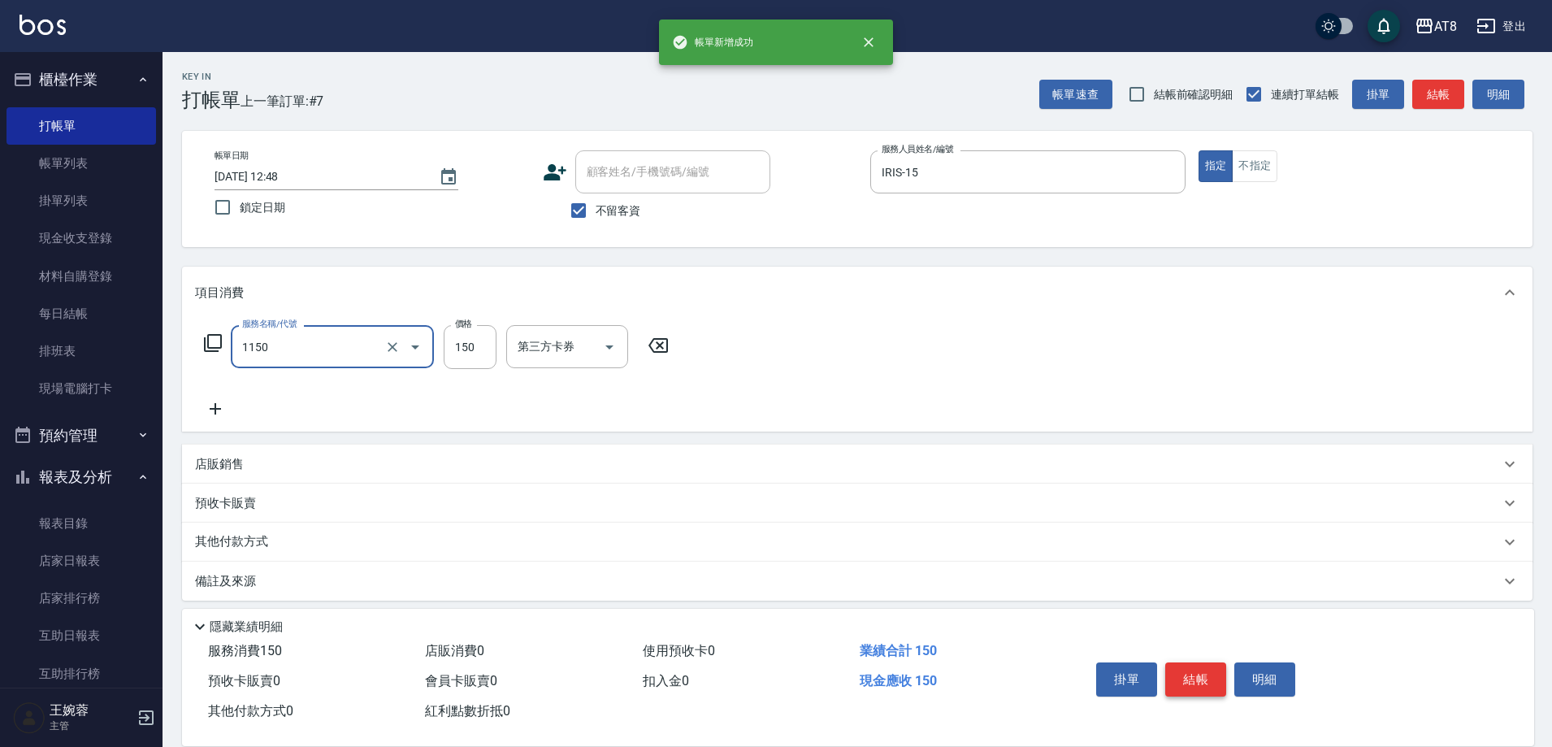
type input "洗髮(1150)"
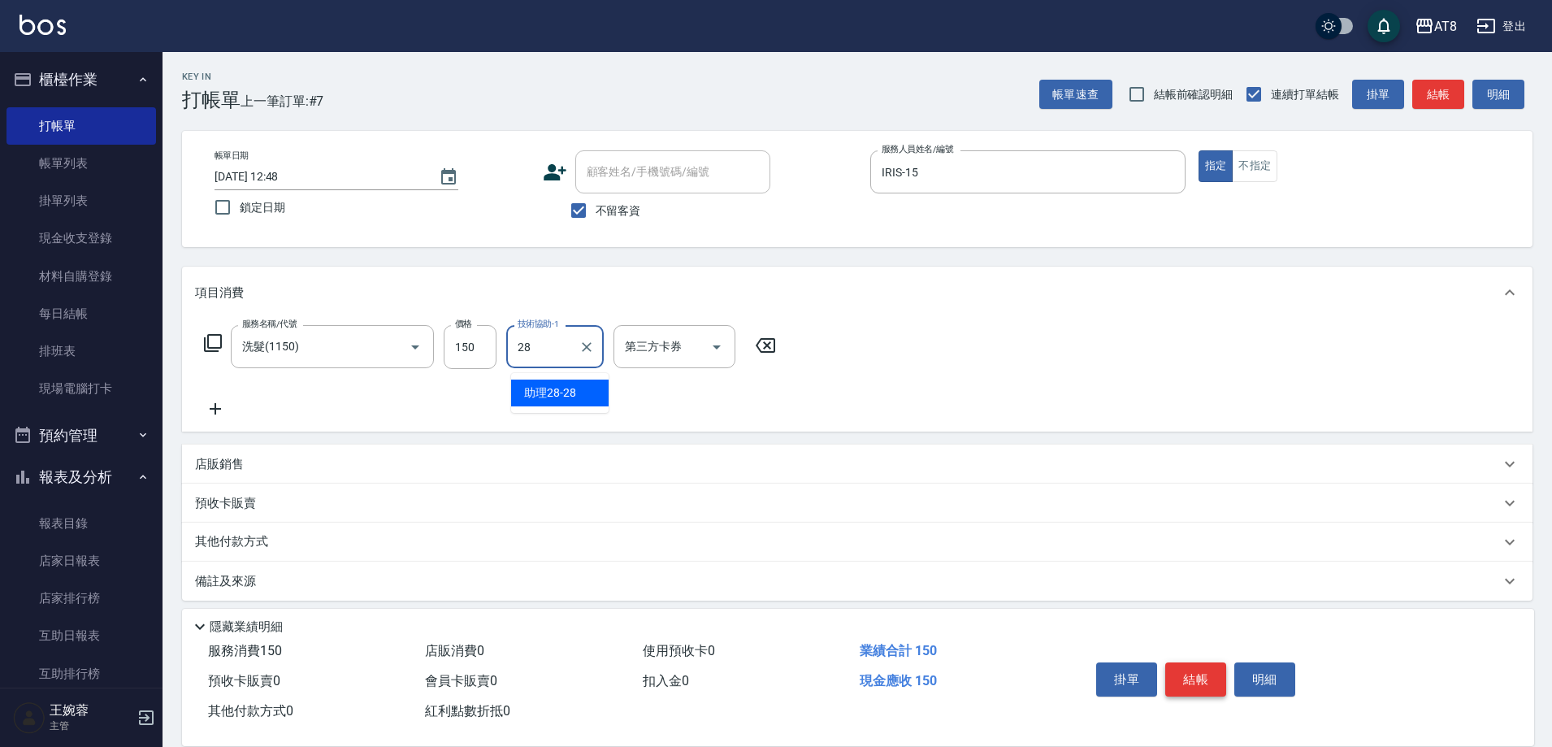
type input "助理28-28"
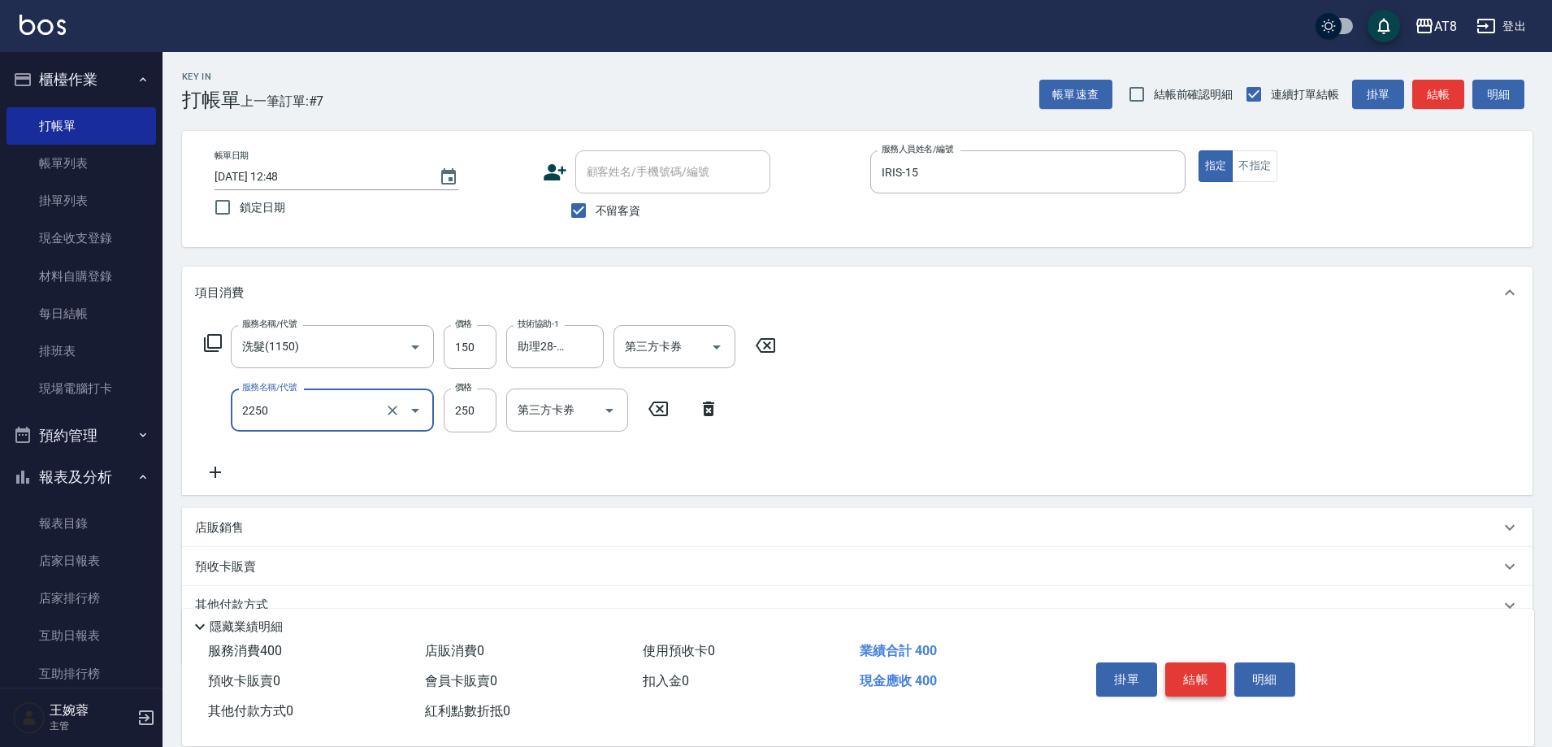
type input "剪髮(2250)"
click at [1215, 662] on button "結帳" at bounding box center [1196, 679] width 61 height 34
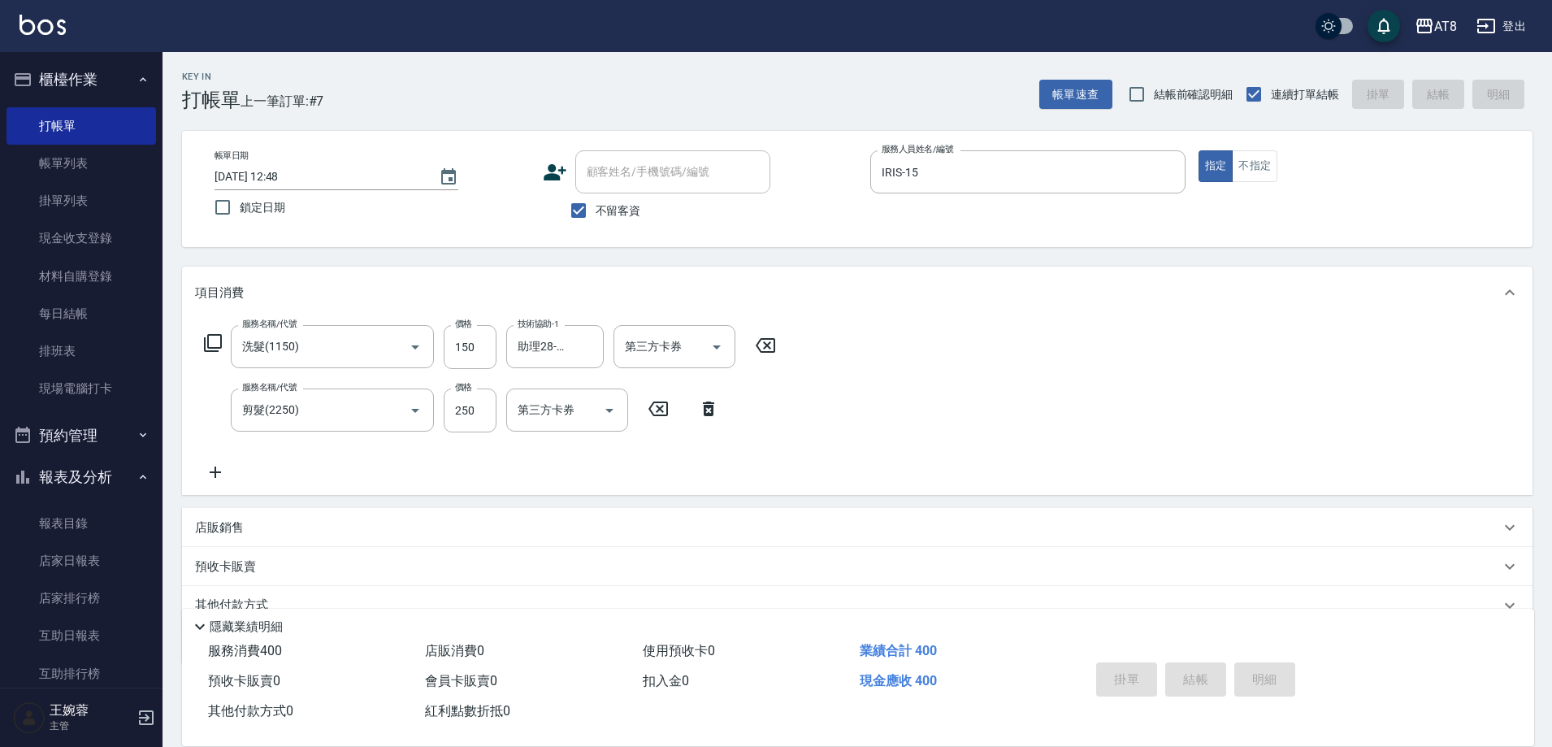
type input "[DATE] 12:49"
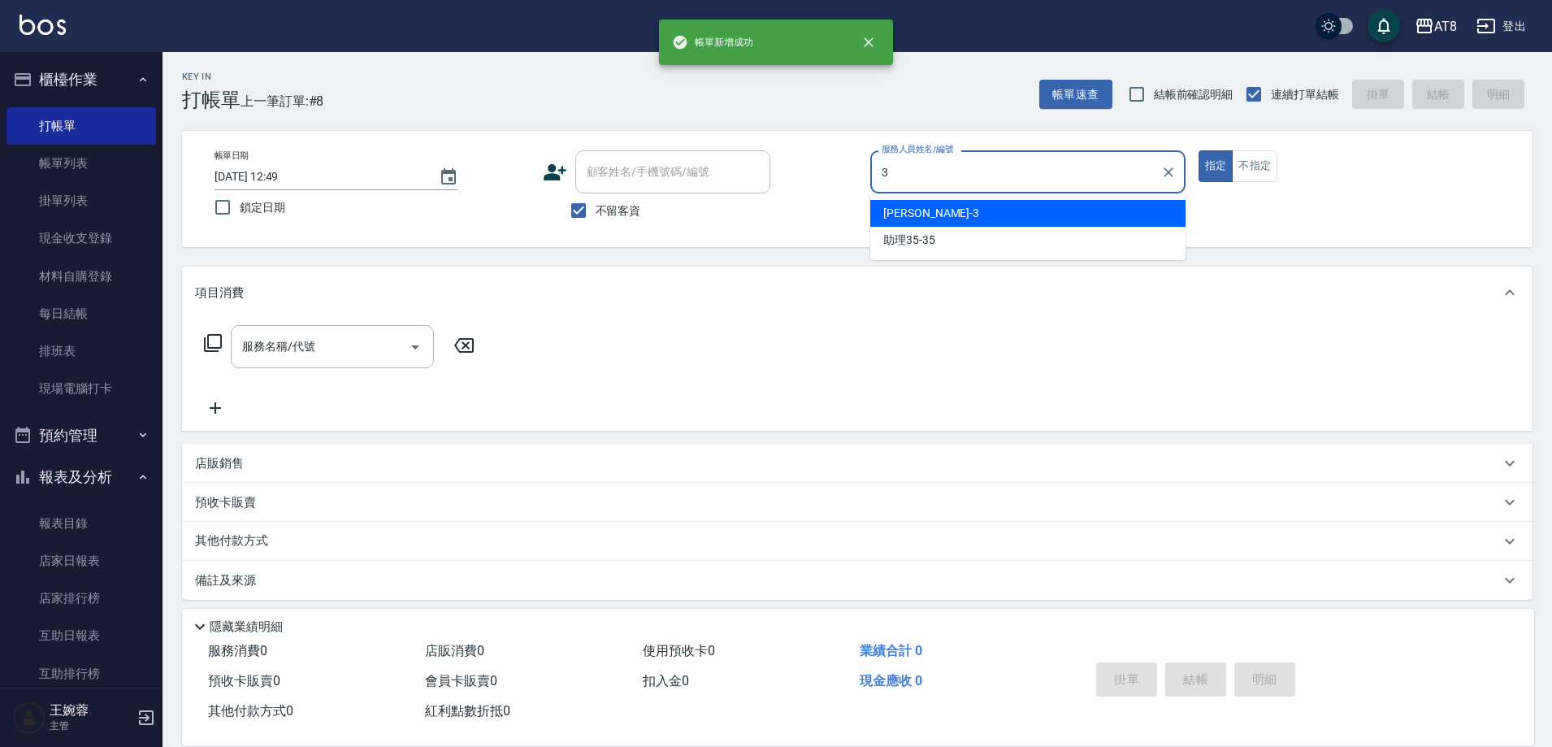
type input "[PERSON_NAME]-3"
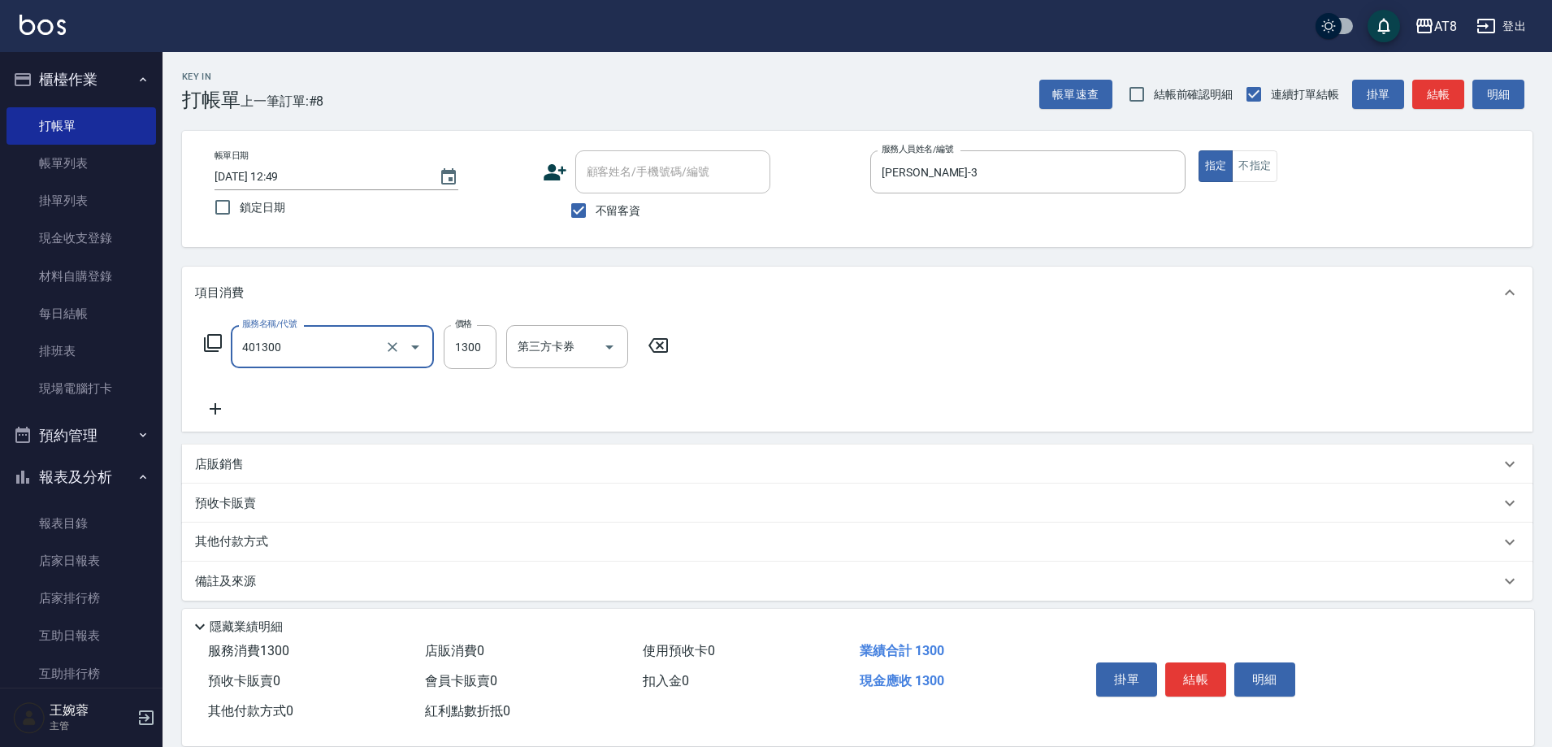
type input "入金染髮1300(401300)"
click at [1215, 662] on button "結帳" at bounding box center [1196, 679] width 61 height 34
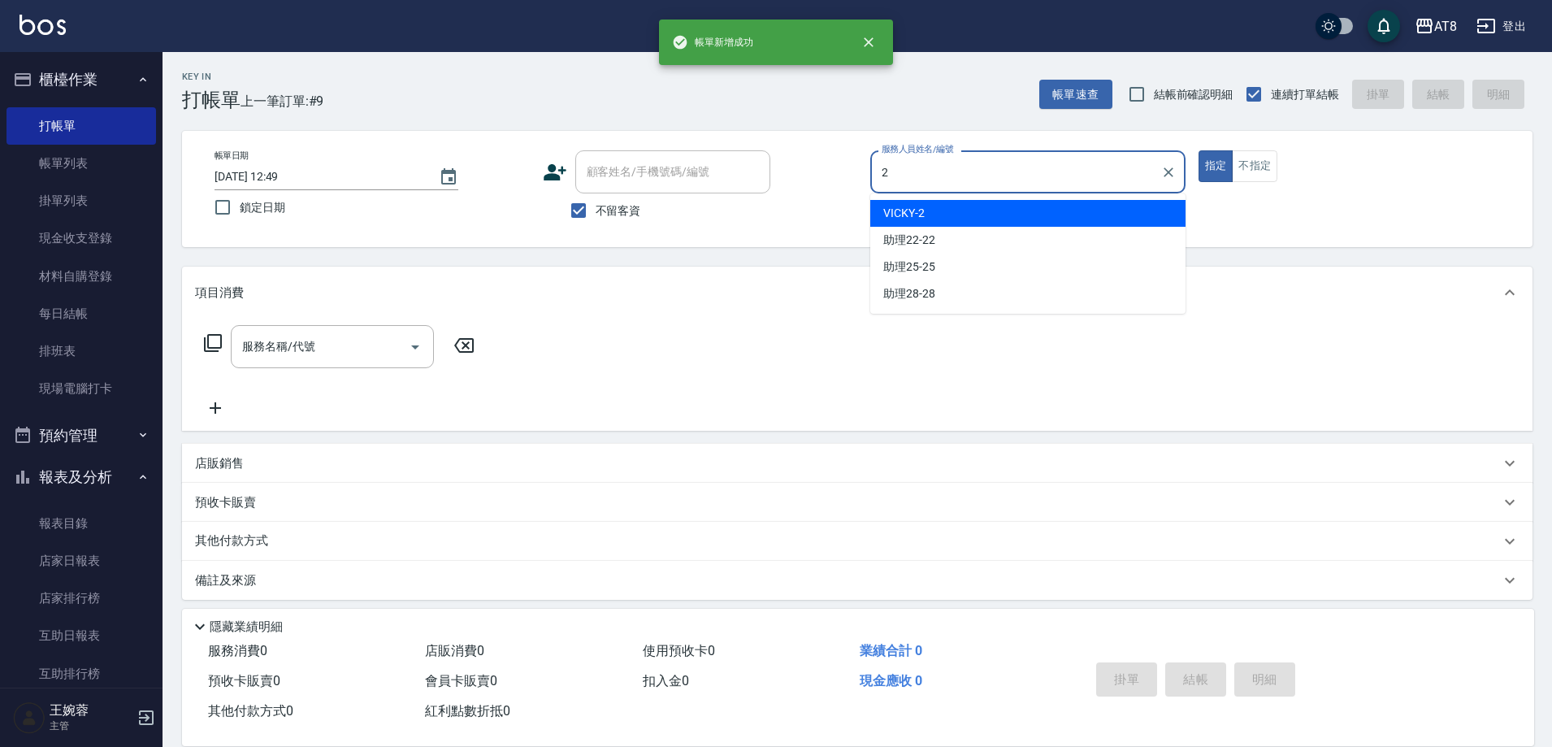
type input "VICKY-2"
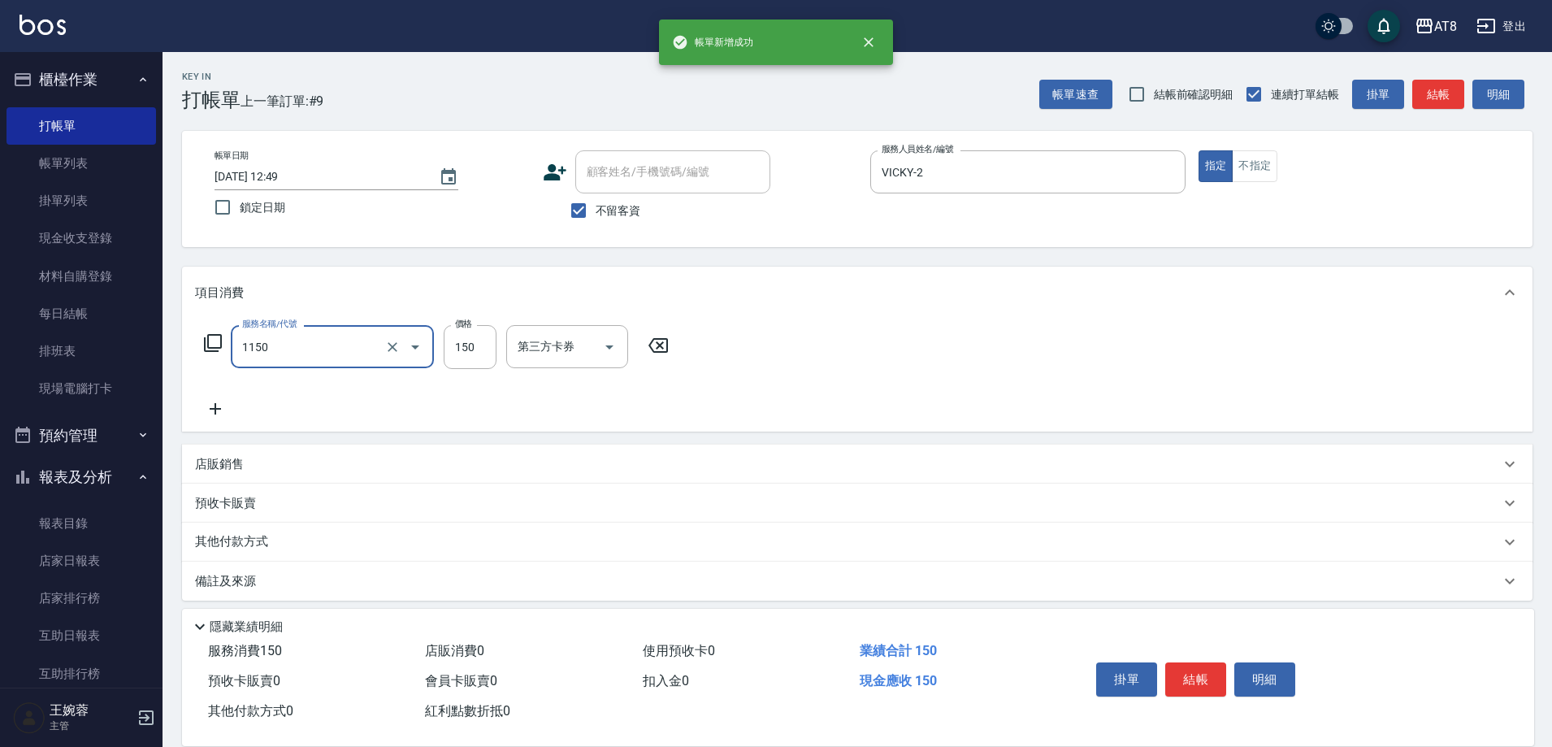
type input "洗髮(1150)"
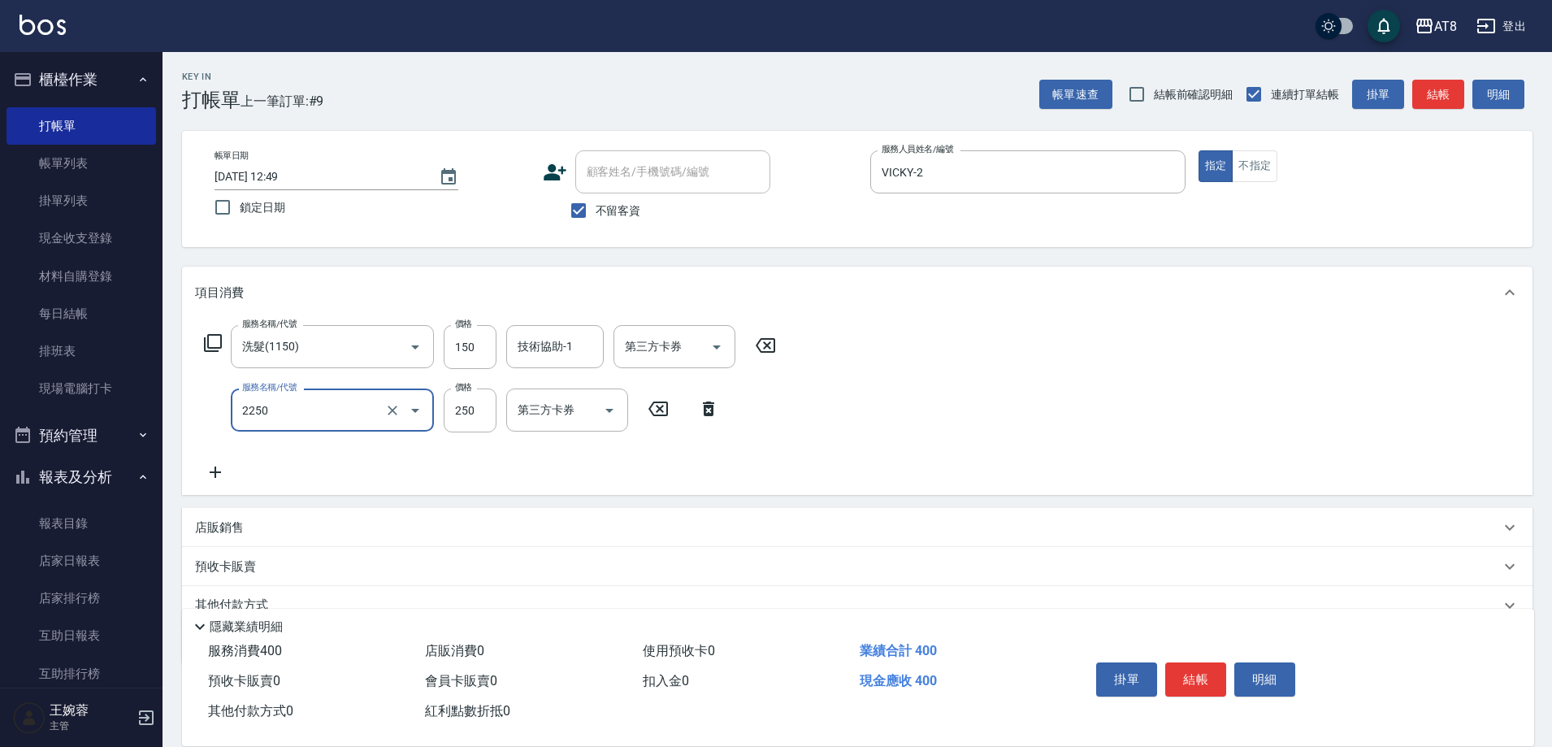
type input "剪髮(2250)"
click at [1215, 662] on button "結帳" at bounding box center [1196, 679] width 61 height 34
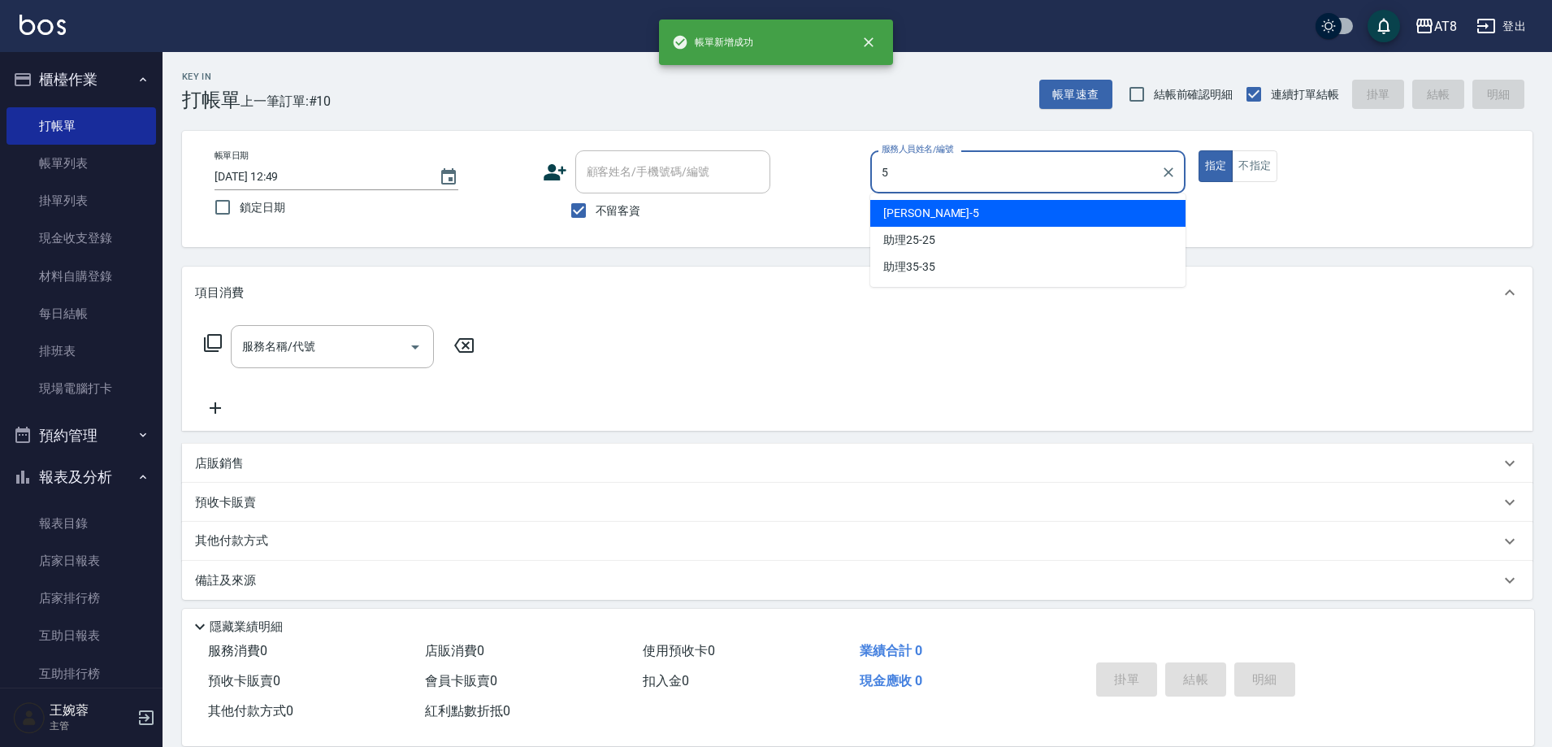
type input "HANK-5"
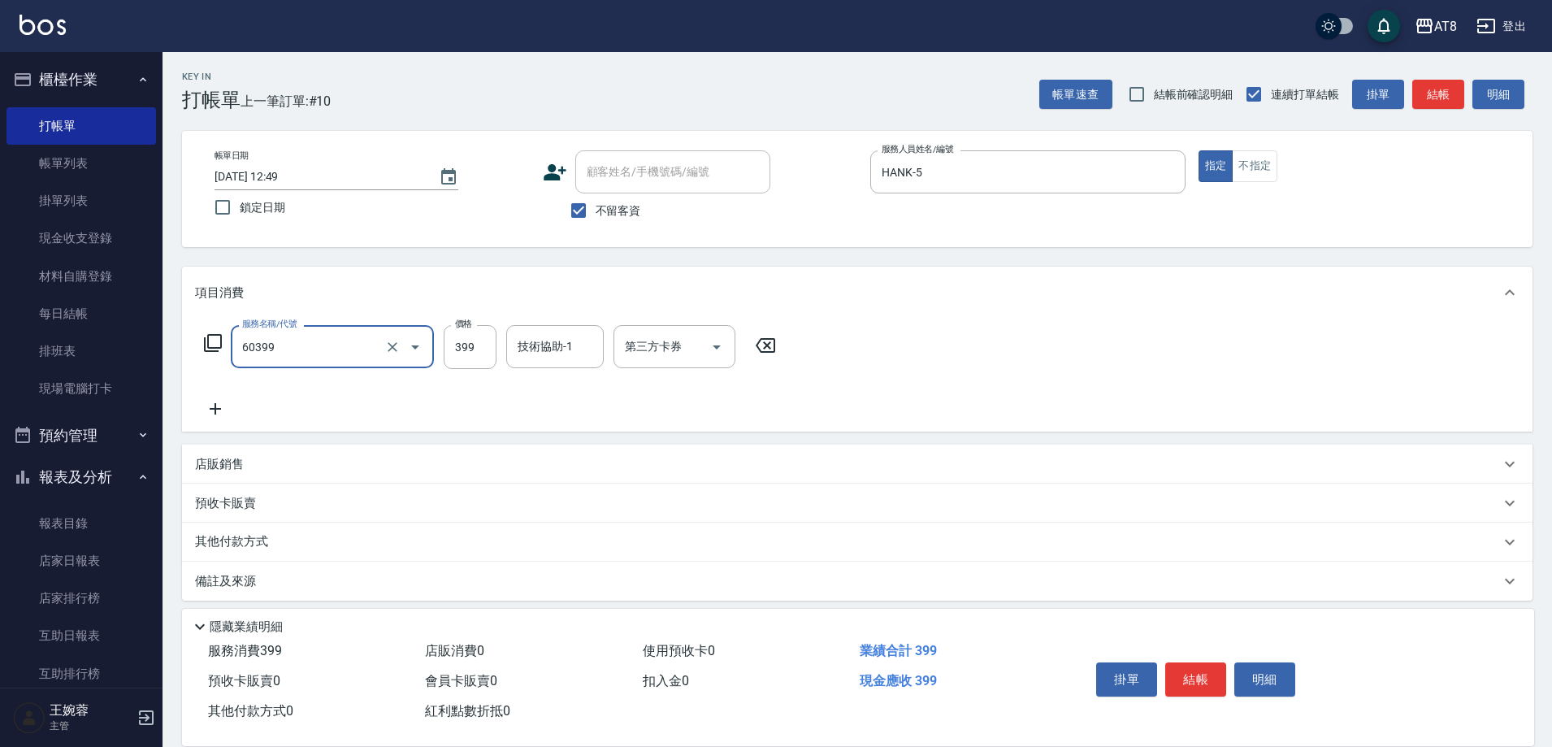
type input "入金SPA399(60399)"
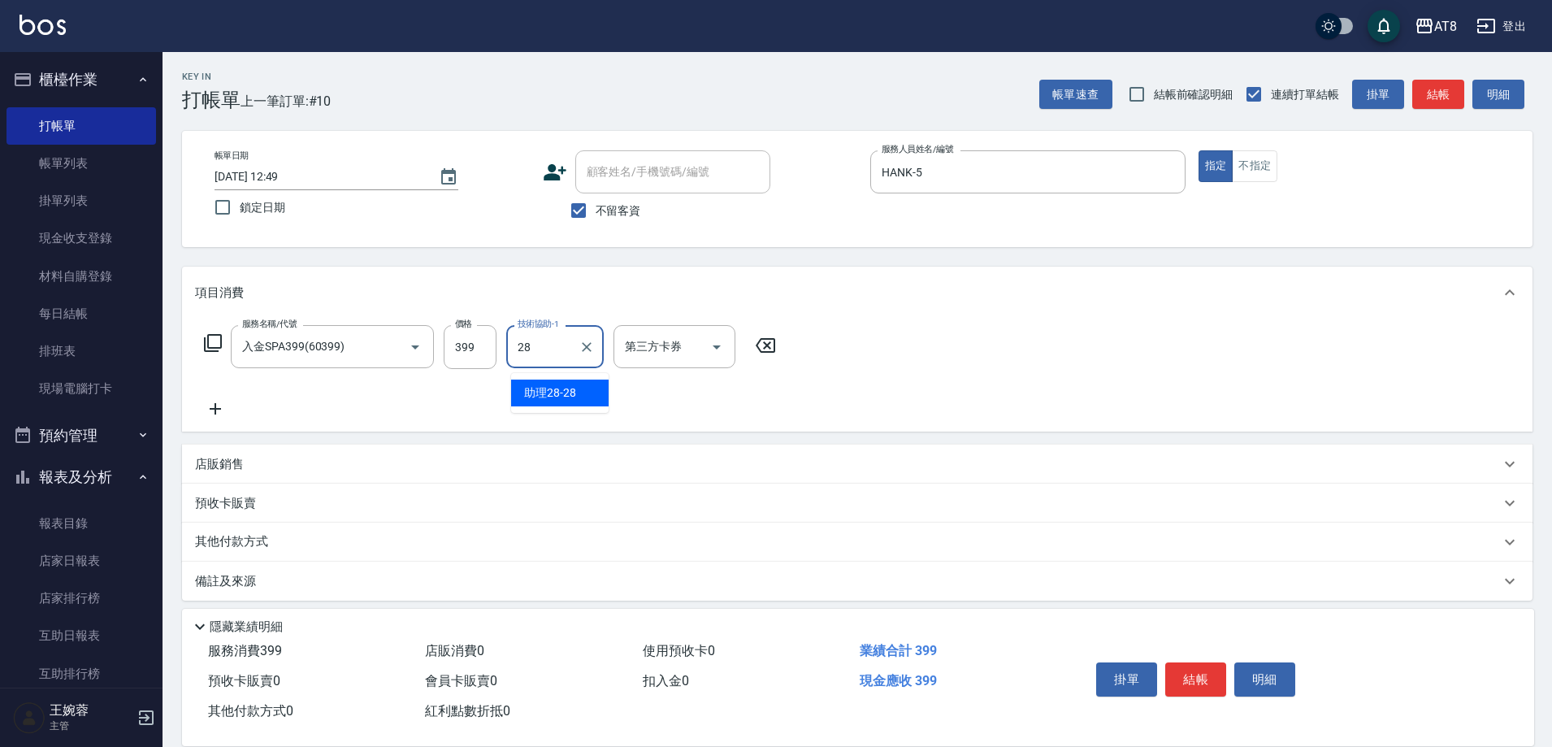
type input "助理28-28"
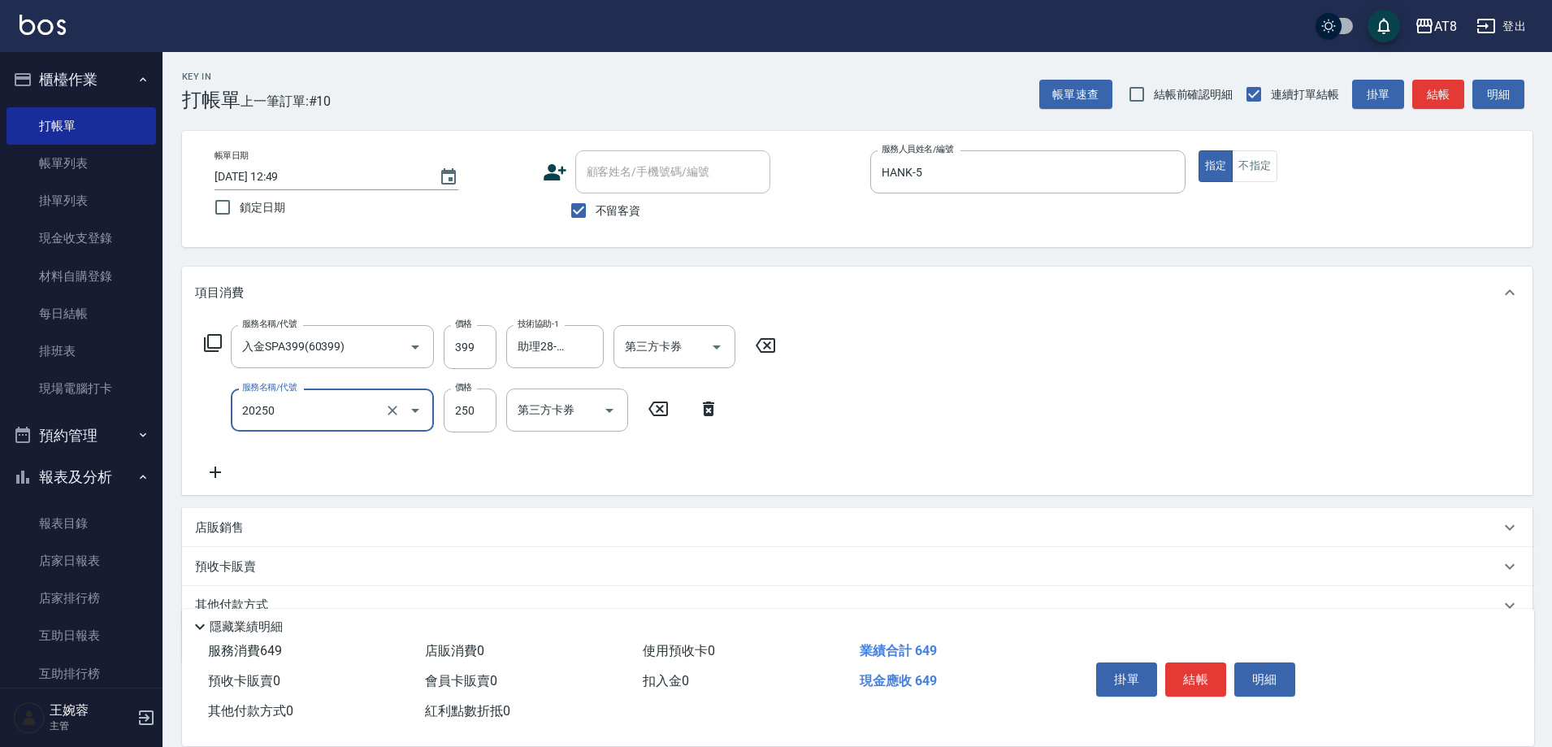
type input "入金剪250(20250)"
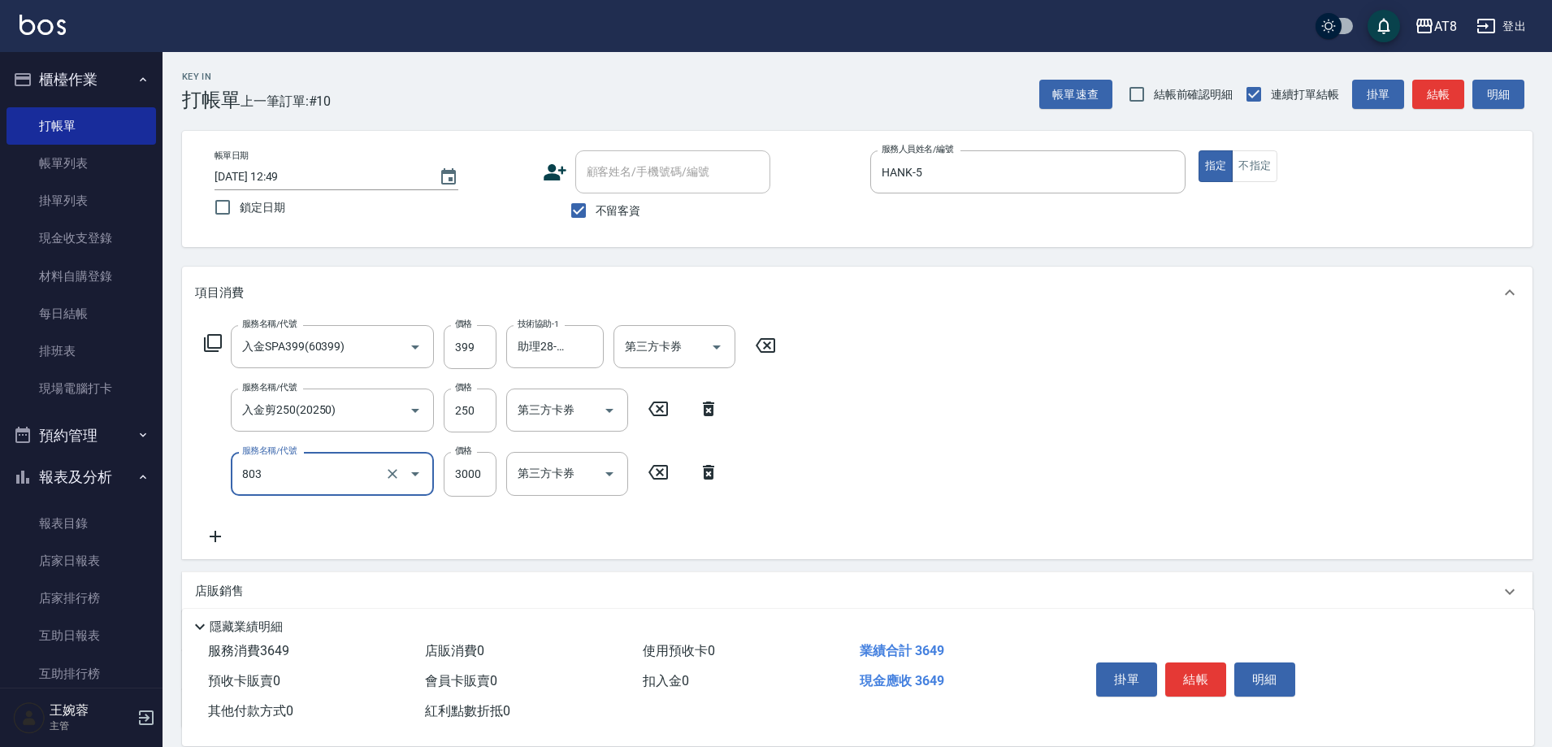
type input "頂級豪華3(803)"
type input "2000"
click at [615, 410] on icon "Open" at bounding box center [610, 411] width 20 height 20
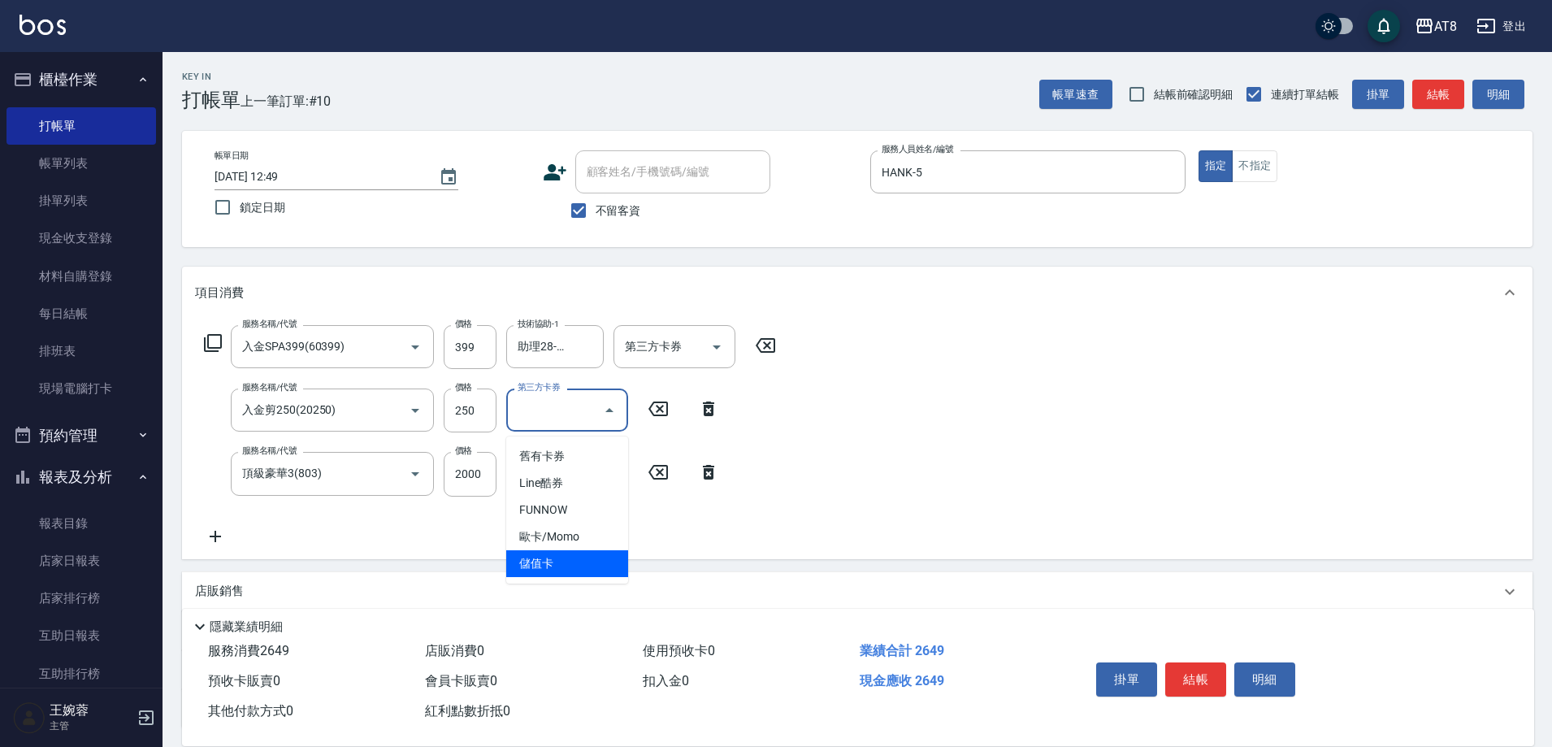
click at [571, 571] on span "儲值卡" at bounding box center [567, 563] width 122 height 27
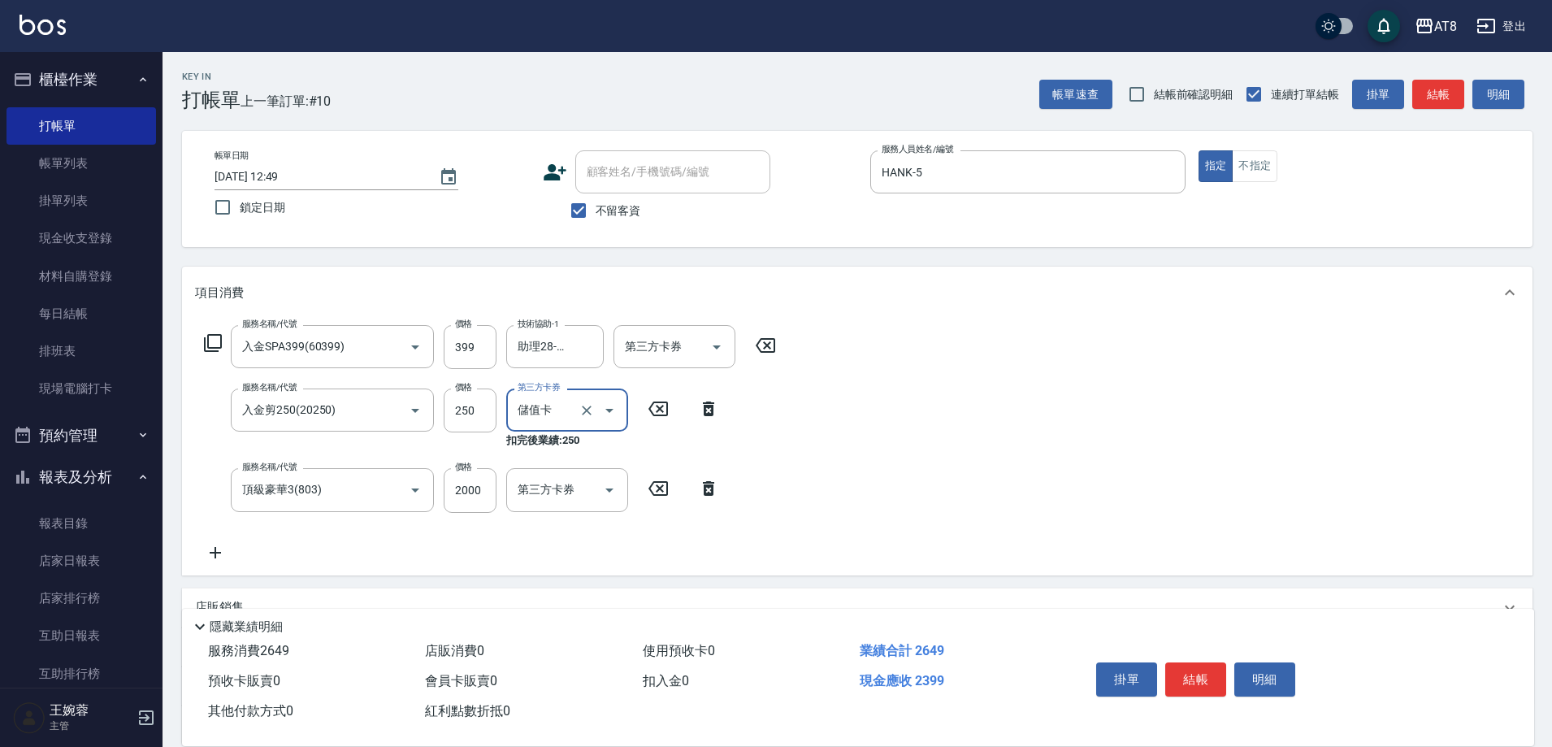
type input "儲值卡"
click at [722, 344] on icon "Open" at bounding box center [717, 347] width 20 height 20
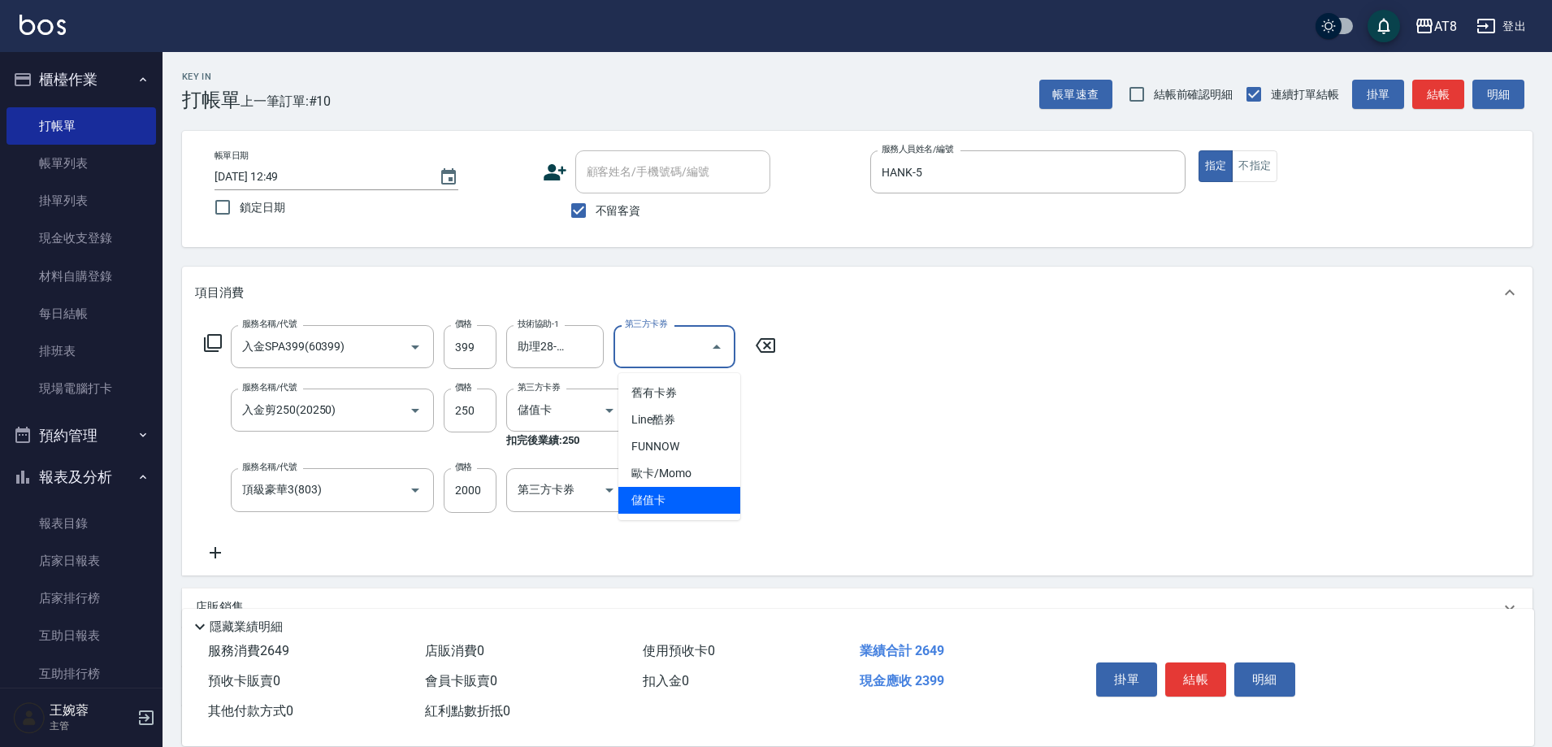
click at [692, 494] on span "儲值卡" at bounding box center [680, 500] width 122 height 27
type input "儲值卡"
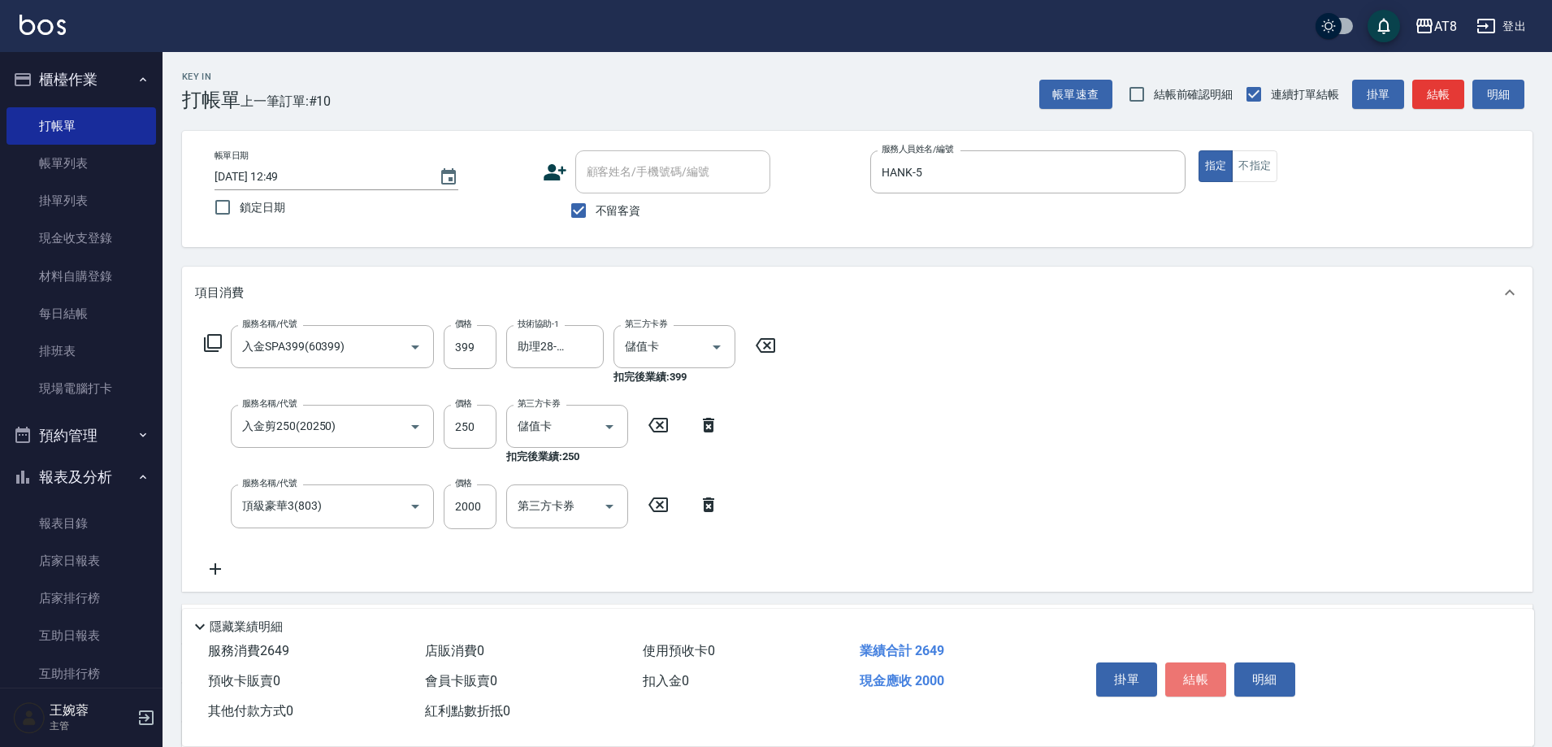
click at [1202, 665] on button "結帳" at bounding box center [1196, 679] width 61 height 34
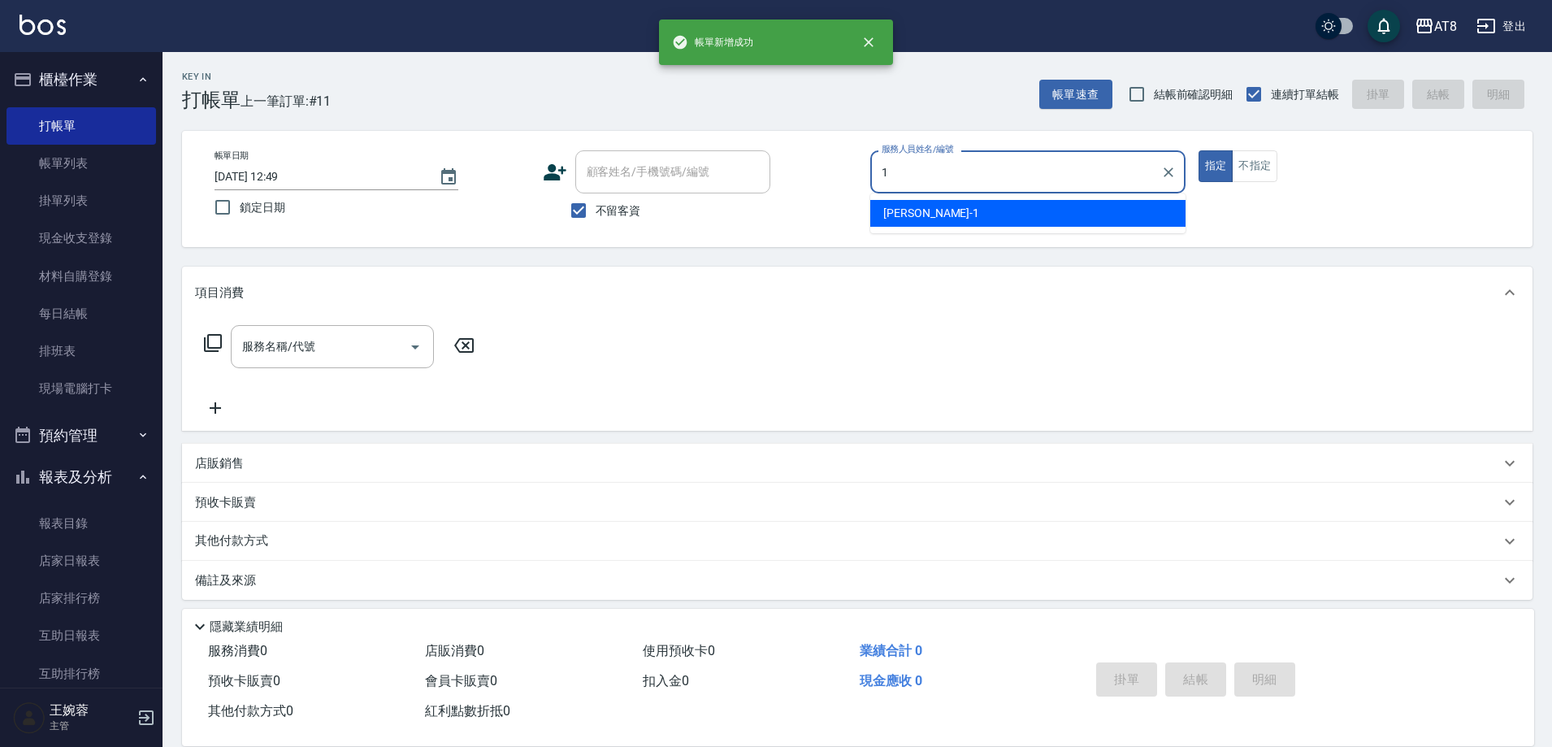
type input "YUKI-1"
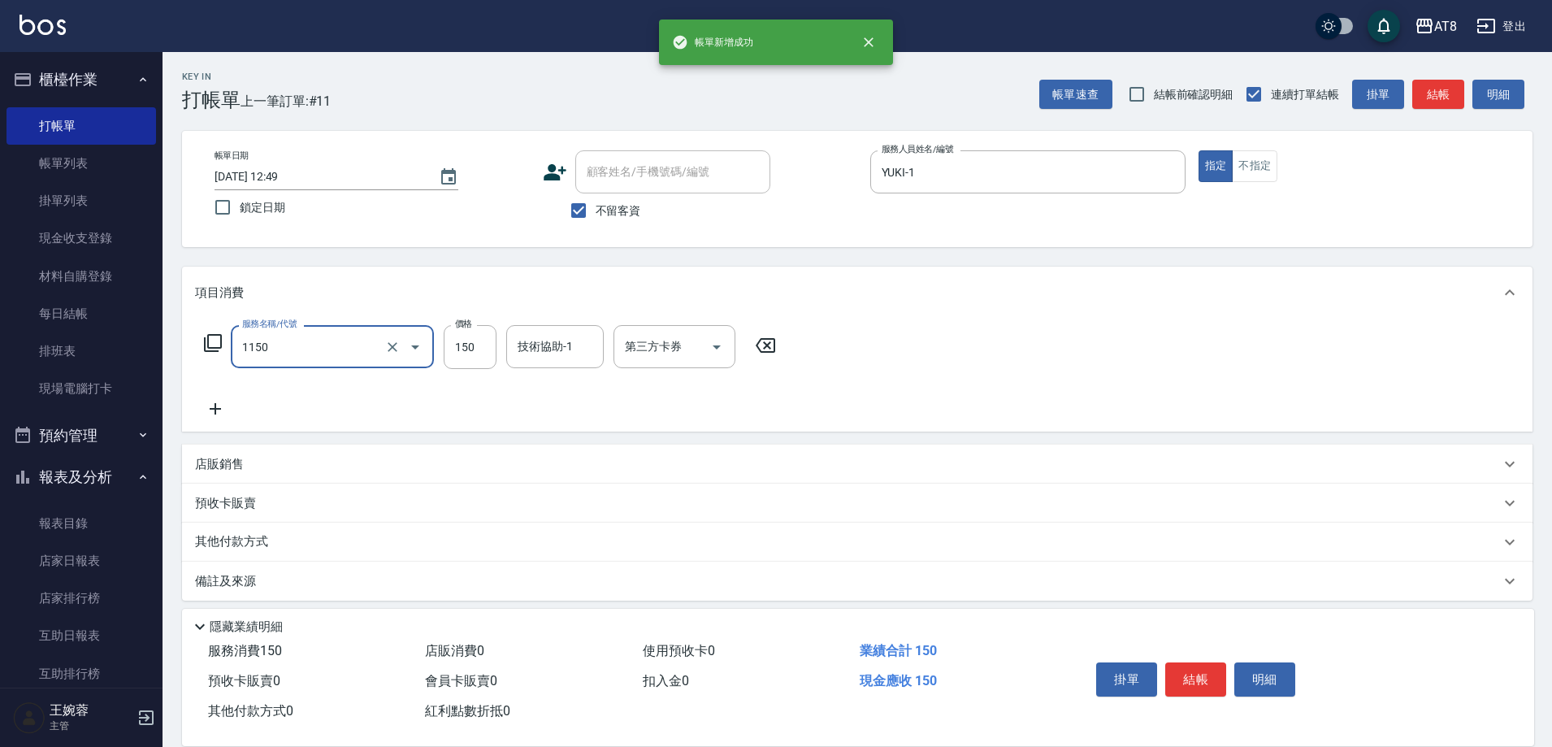
type input "洗髮(1150)"
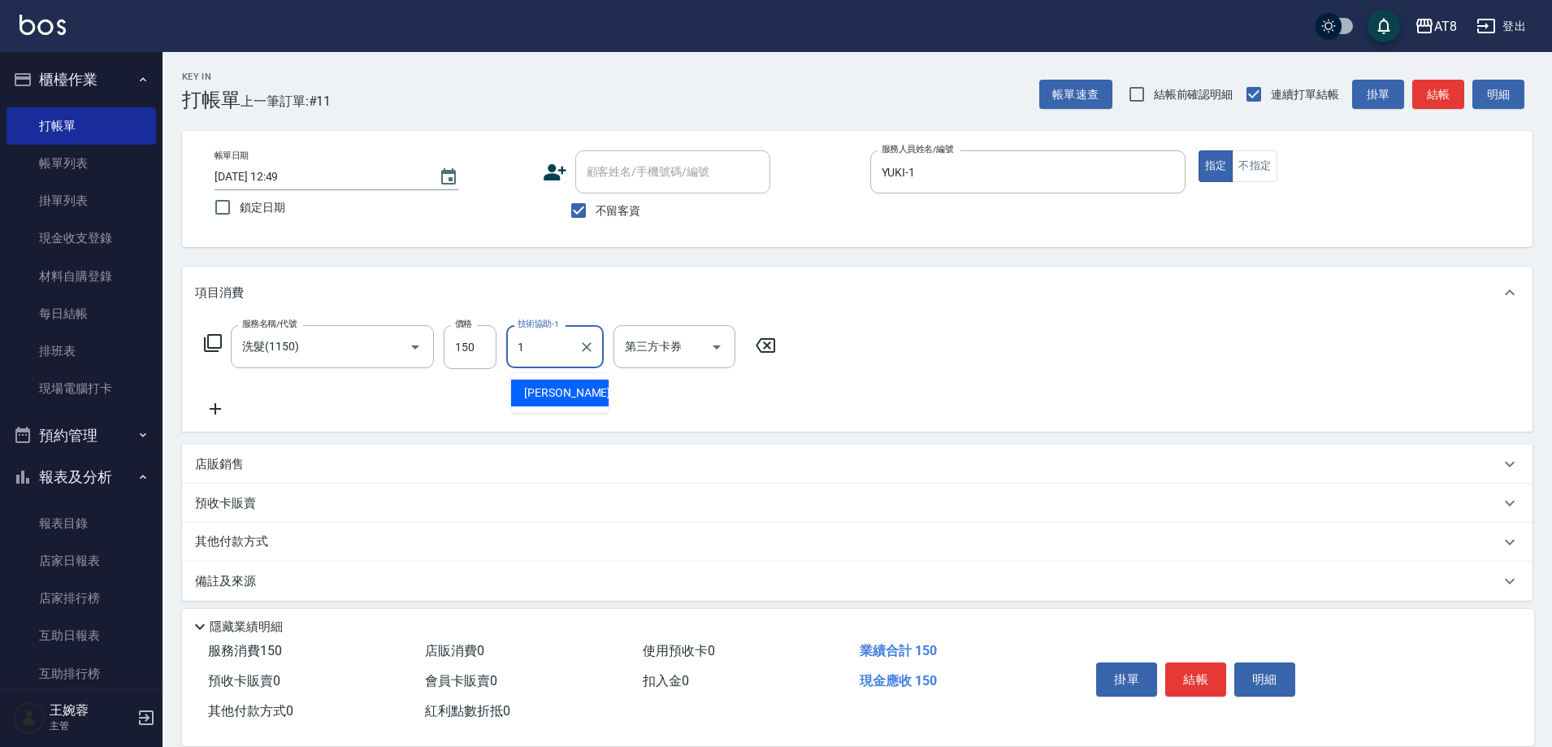
type input "YUKI-1"
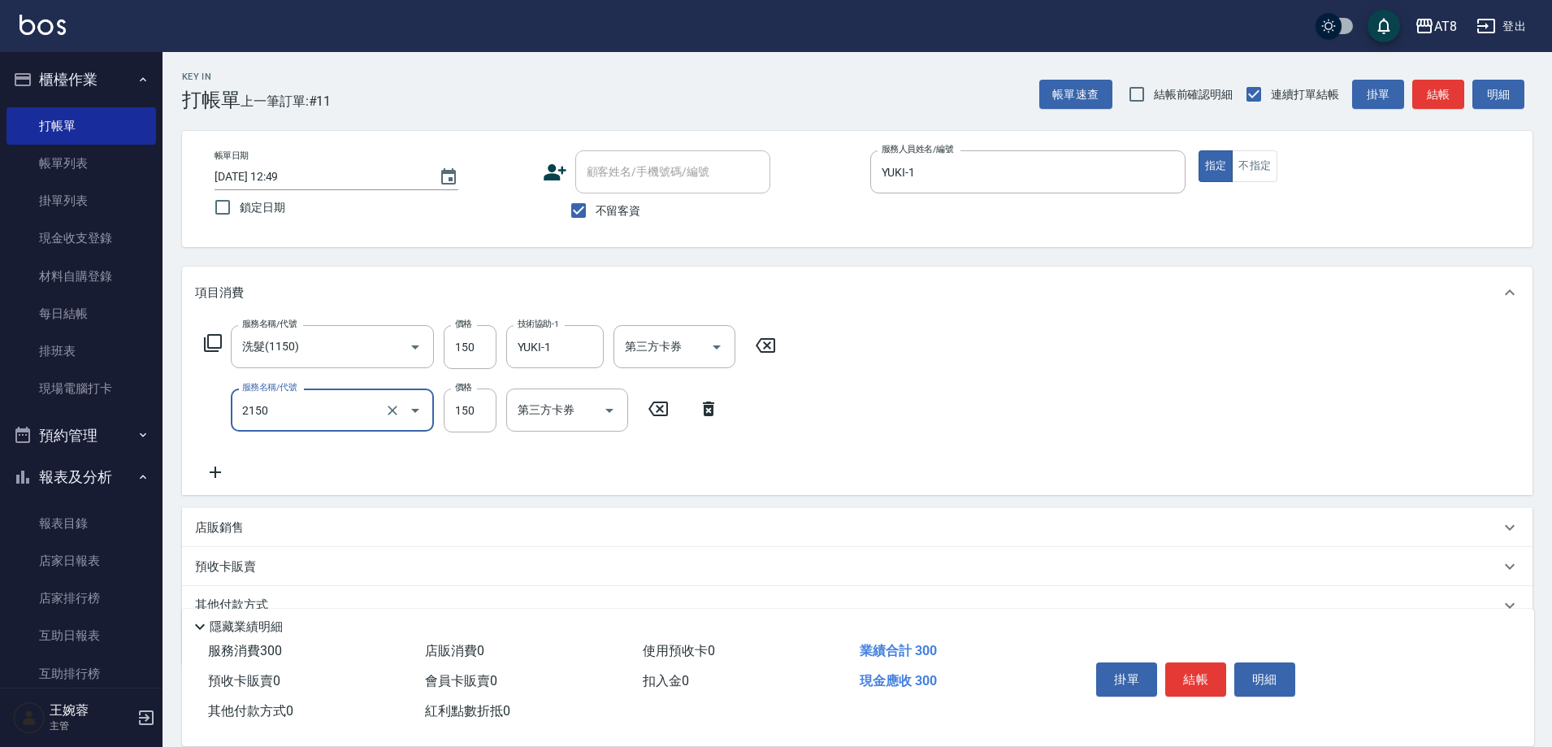
type input "剪髮(2150)"
click at [1202, 665] on button "結帳" at bounding box center [1196, 679] width 61 height 34
